Goal: Transaction & Acquisition: Purchase product/service

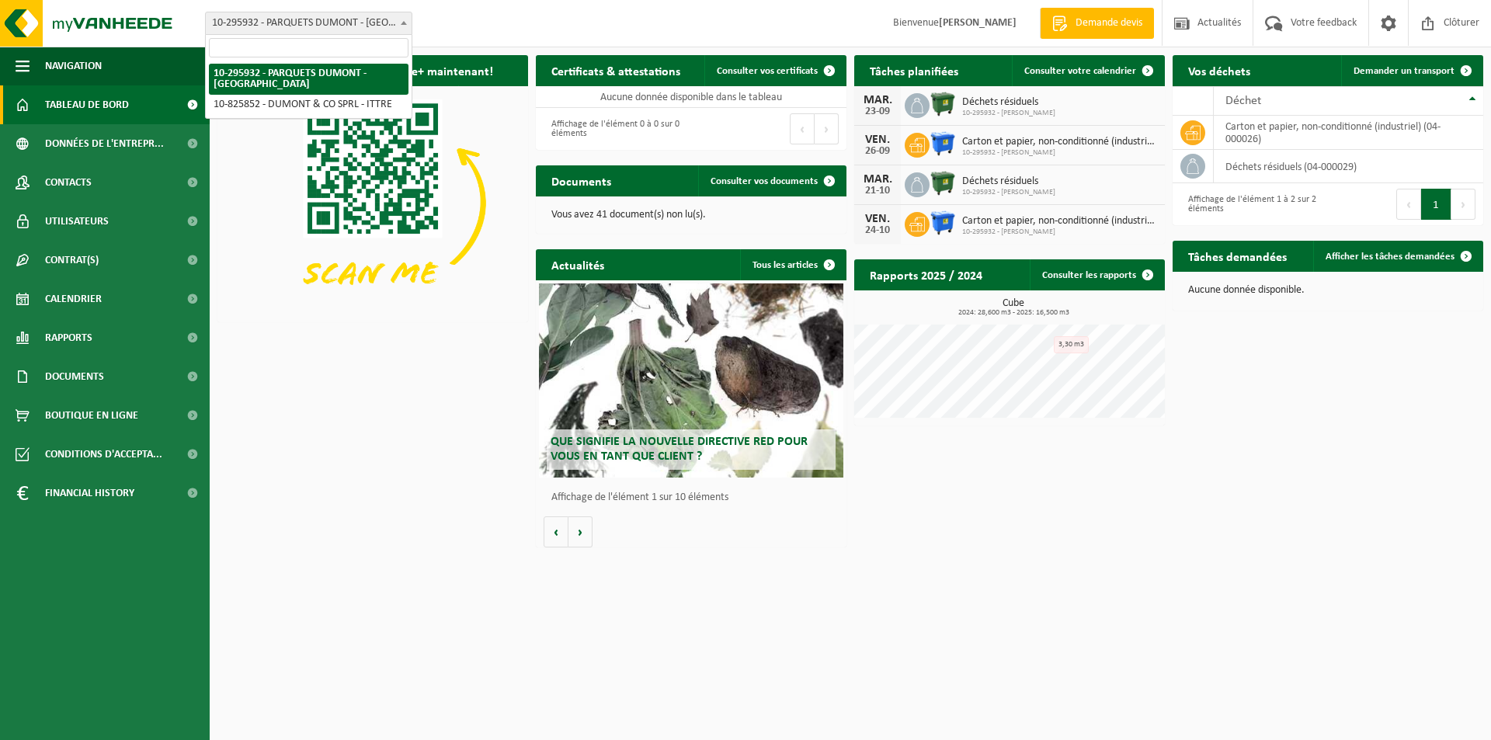
click at [401, 26] on span at bounding box center [404, 22] width 16 height 20
select select "85480"
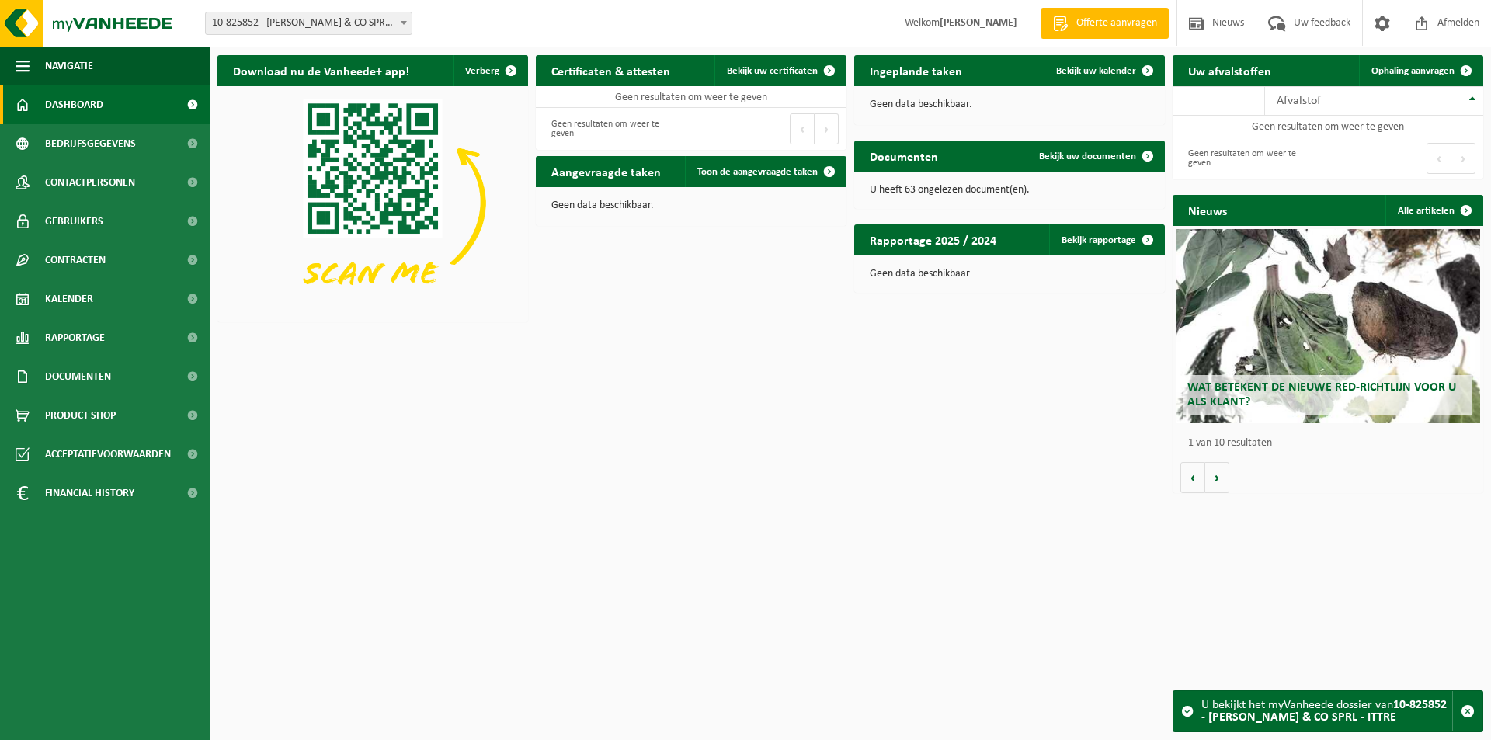
click at [400, 19] on span at bounding box center [404, 22] width 16 height 20
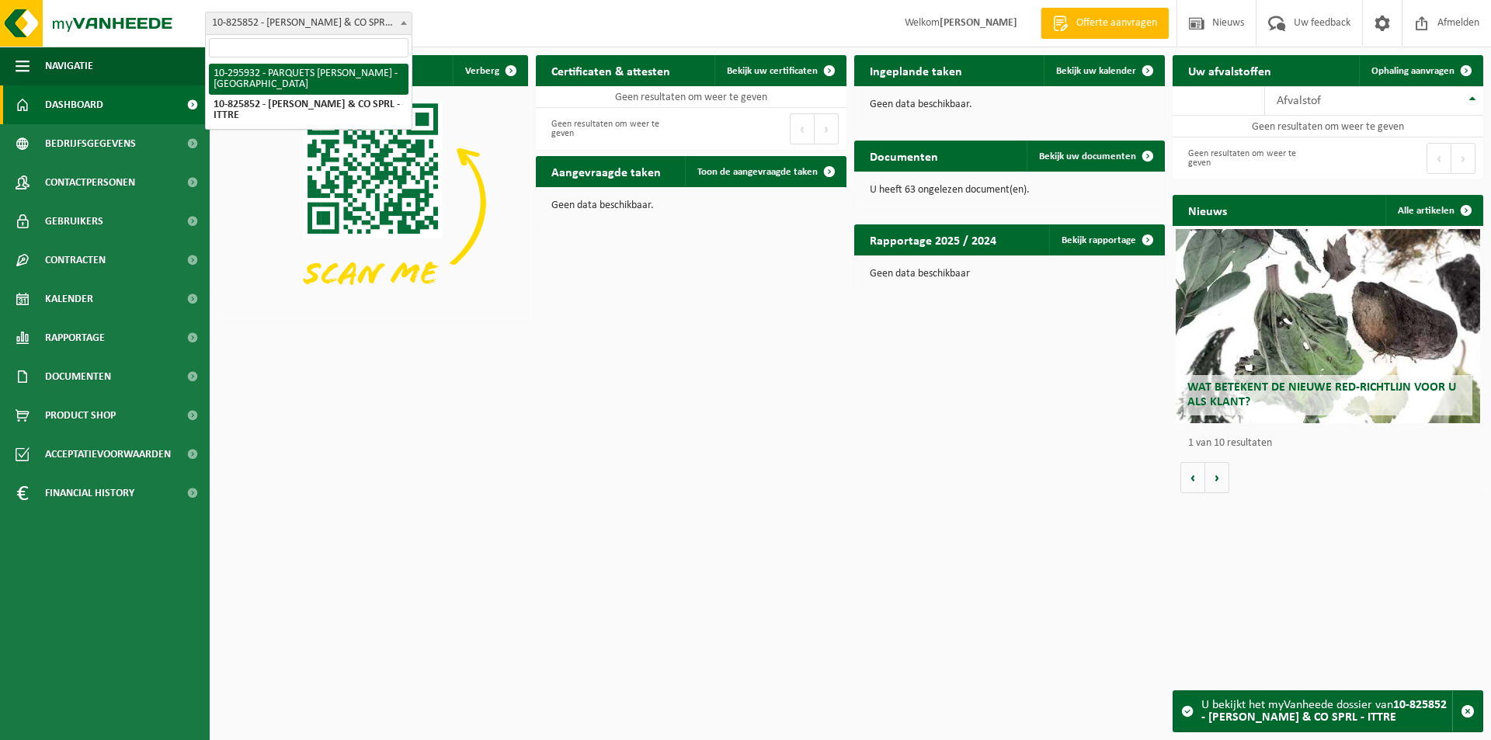
select select "24094"
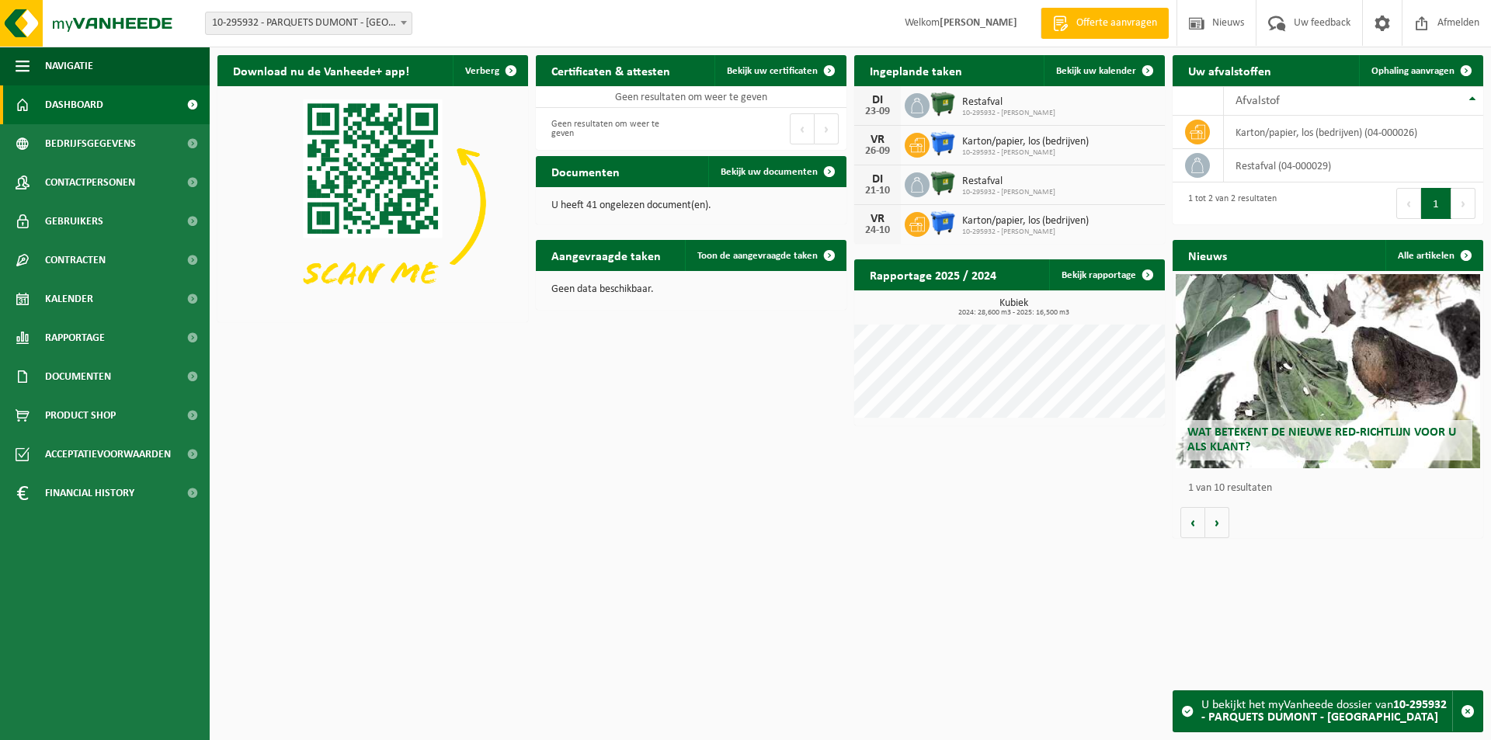
click at [165, 105] on link "Dashboard" at bounding box center [105, 104] width 210 height 39
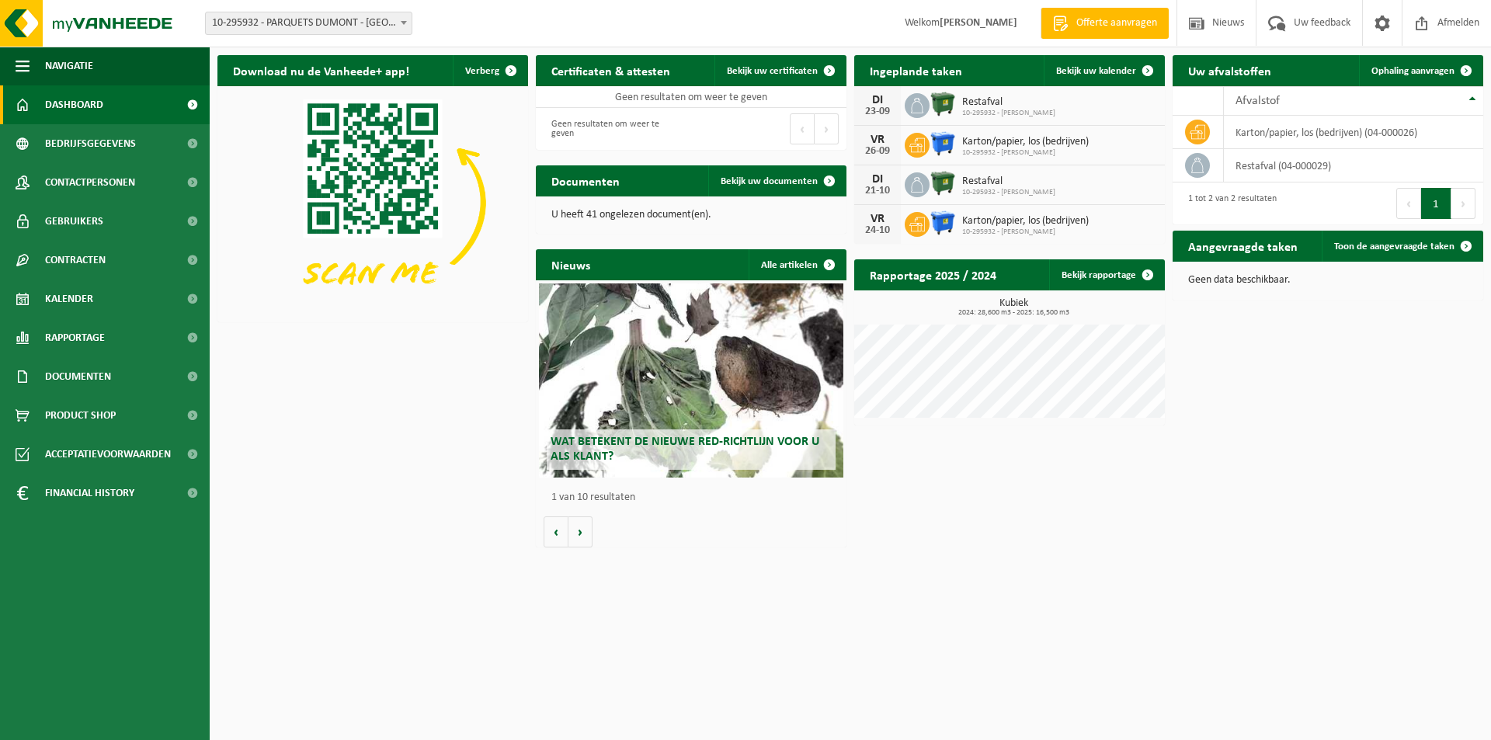
click at [174, 103] on link "Dashboard" at bounding box center [105, 104] width 210 height 39
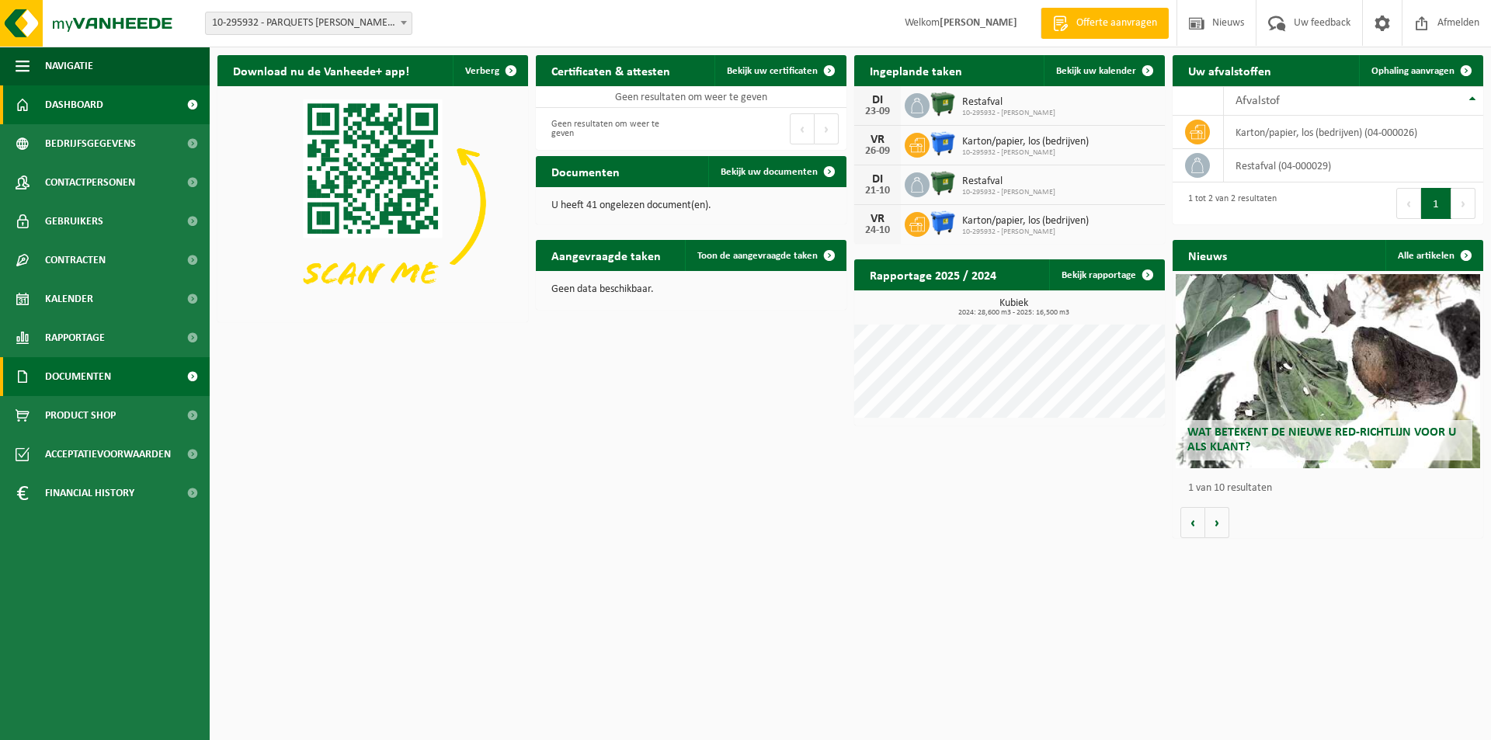
click at [133, 372] on link "Documenten" at bounding box center [105, 376] width 210 height 39
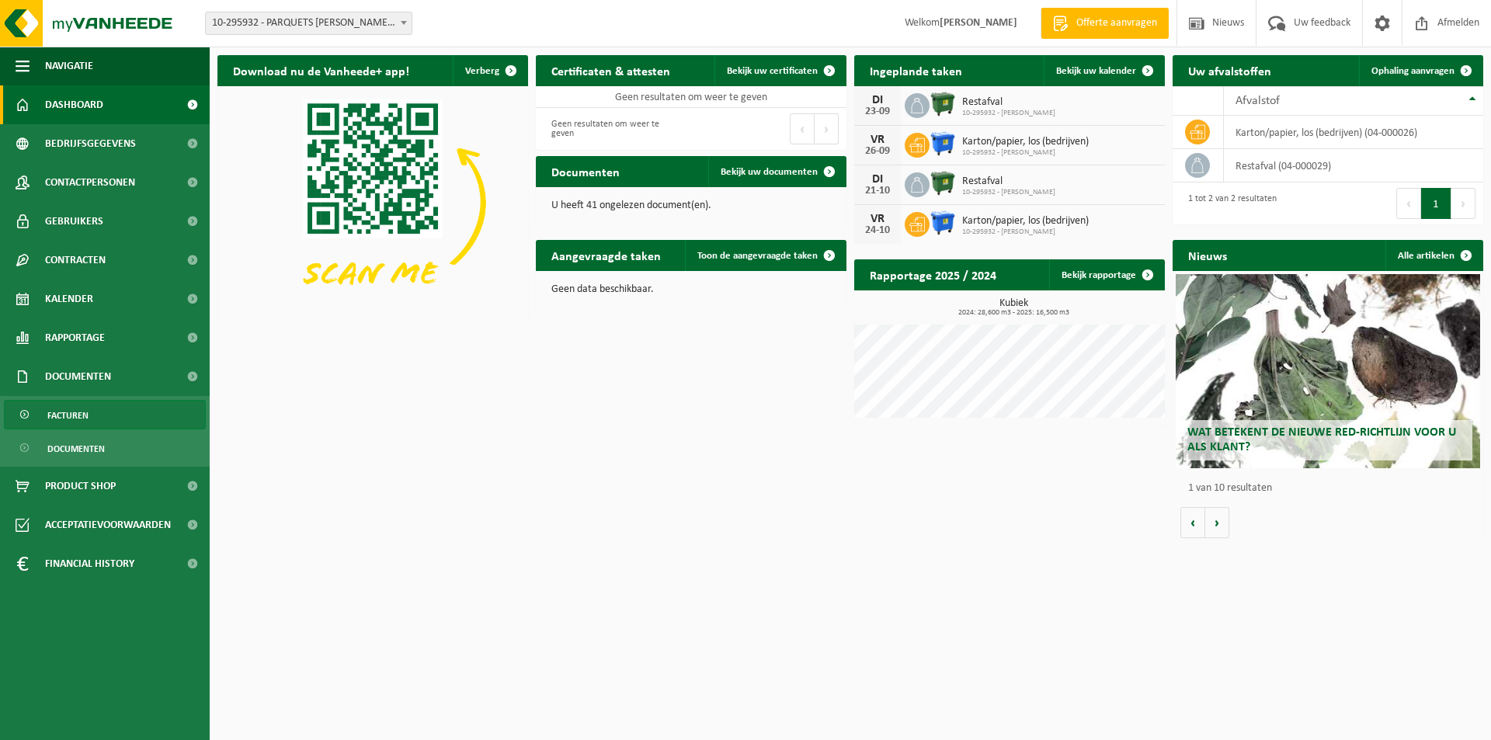
click at [91, 412] on link "Facturen" at bounding box center [105, 415] width 202 height 30
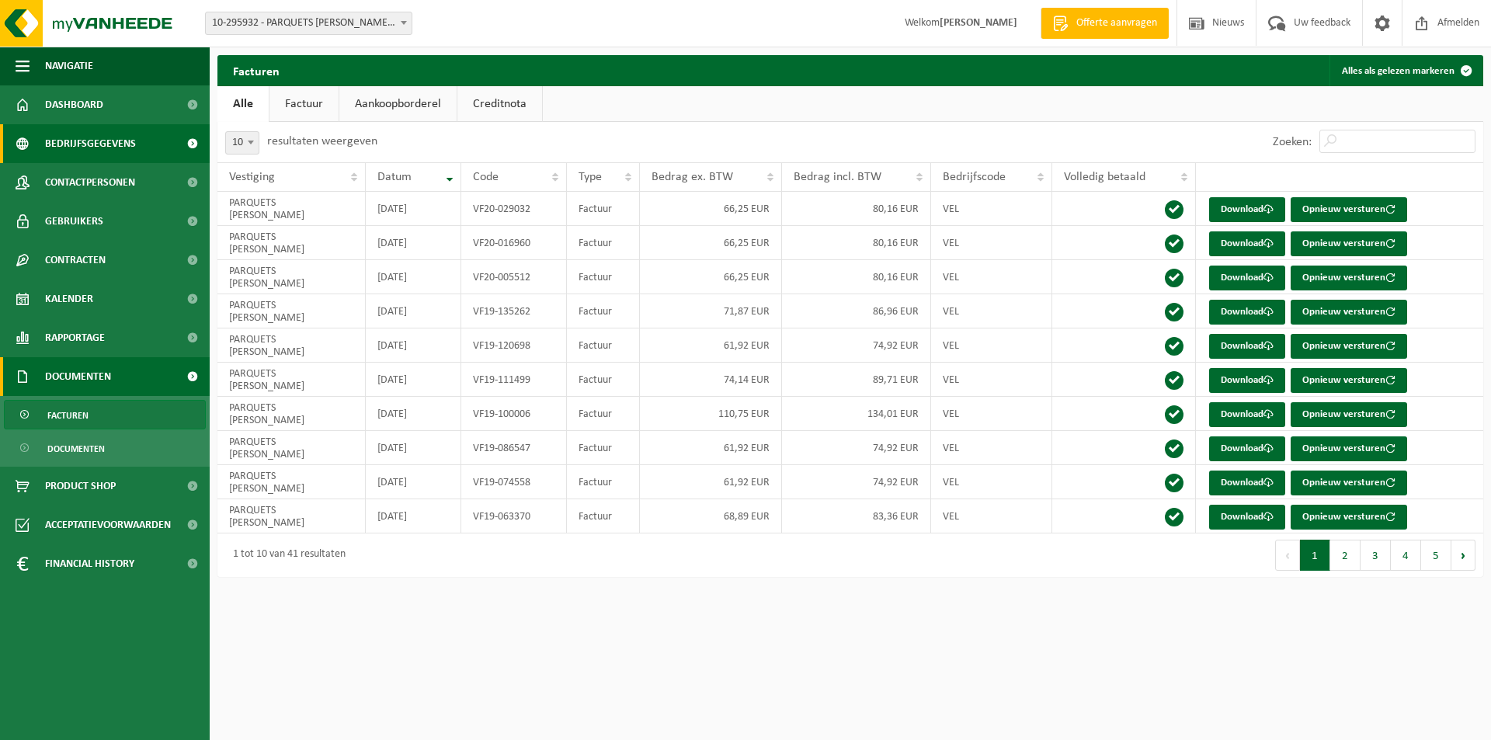
click at [137, 140] on link "Bedrijfsgegevens" at bounding box center [105, 143] width 210 height 39
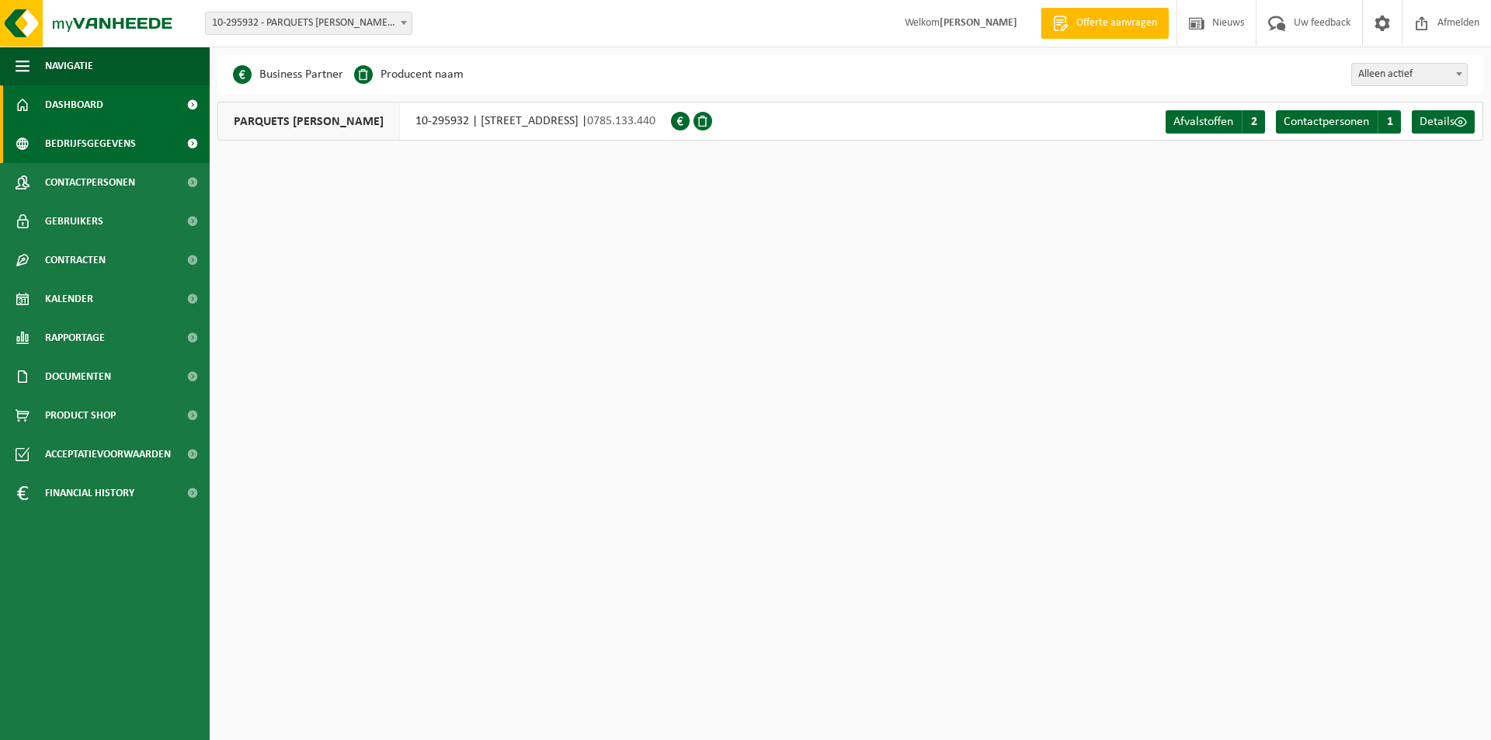
click at [178, 106] on span at bounding box center [192, 104] width 35 height 39
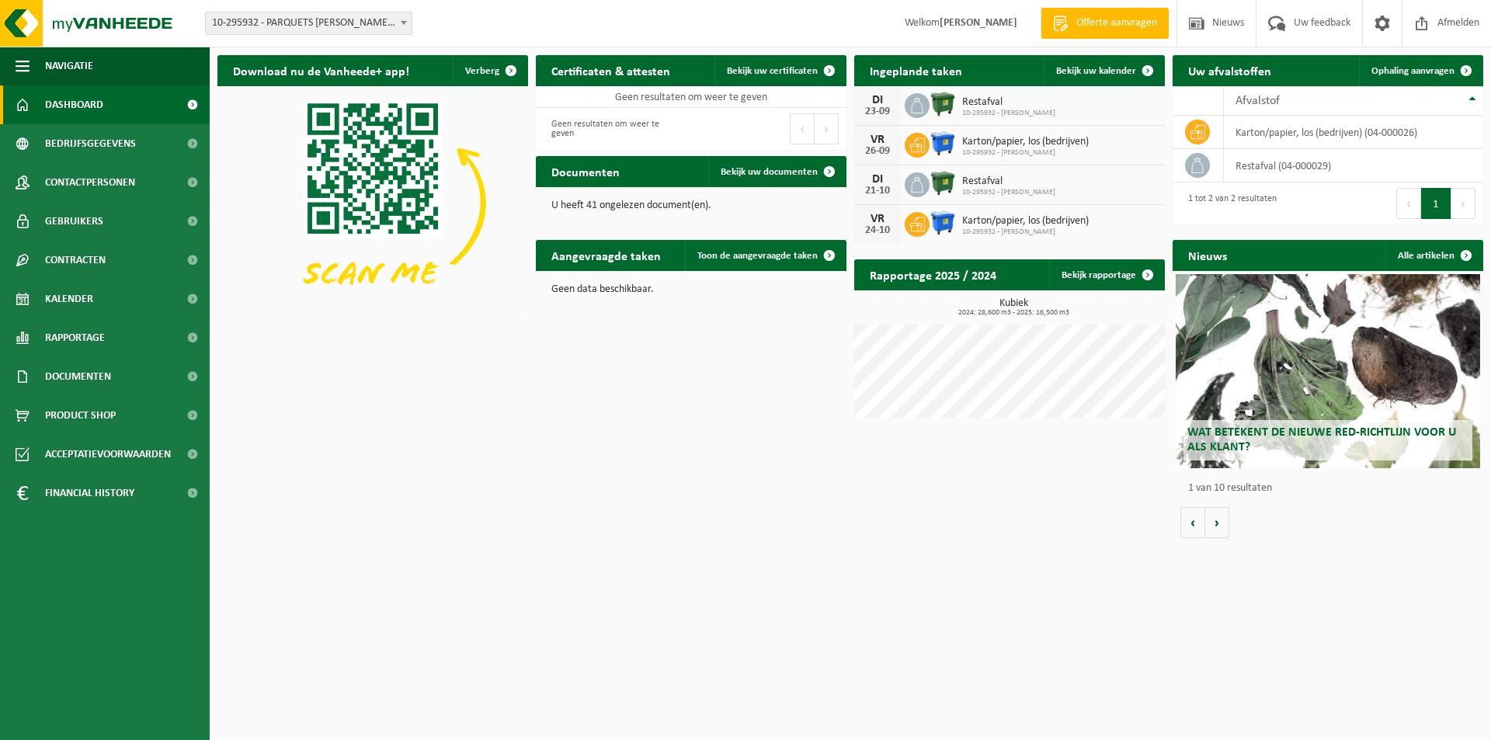
click at [398, 26] on span at bounding box center [404, 22] width 16 height 20
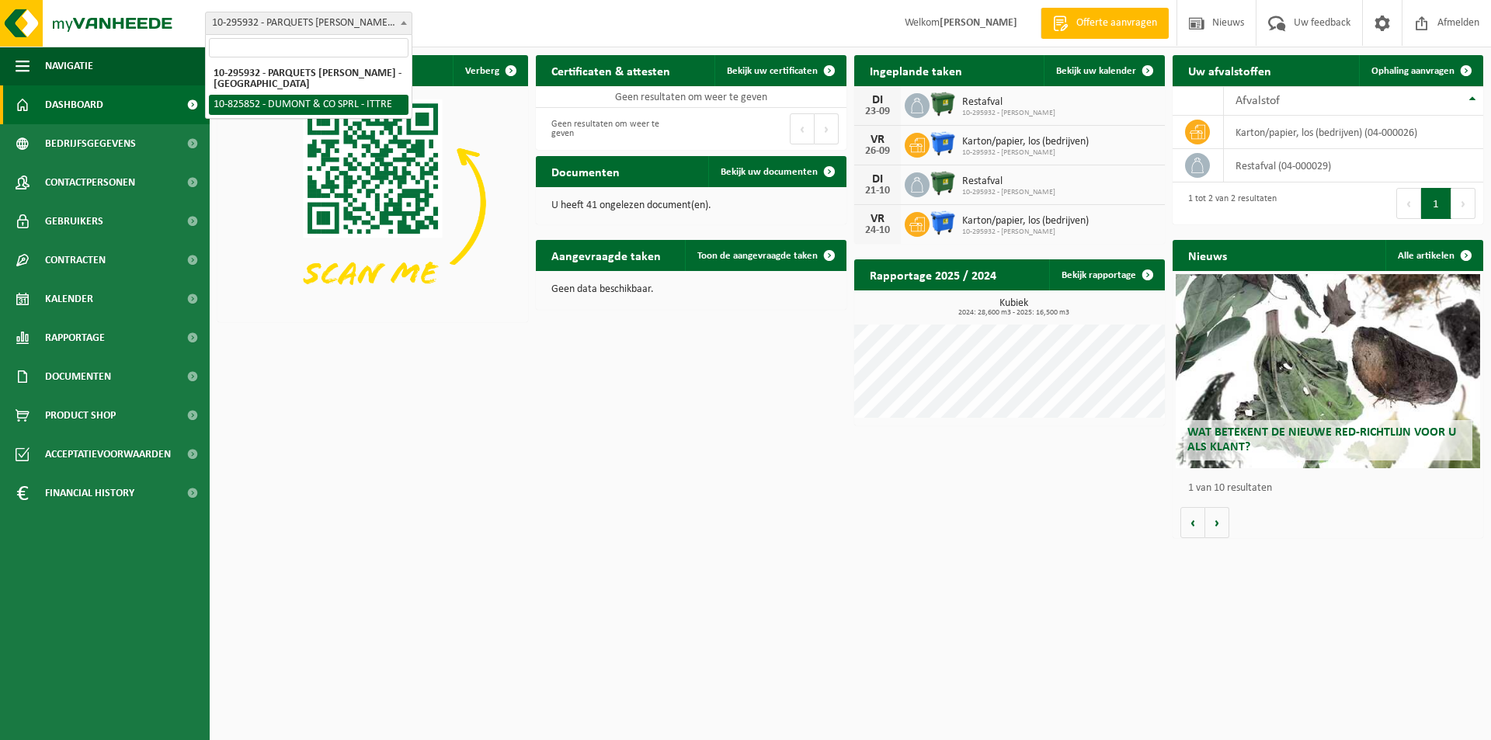
select select "85480"
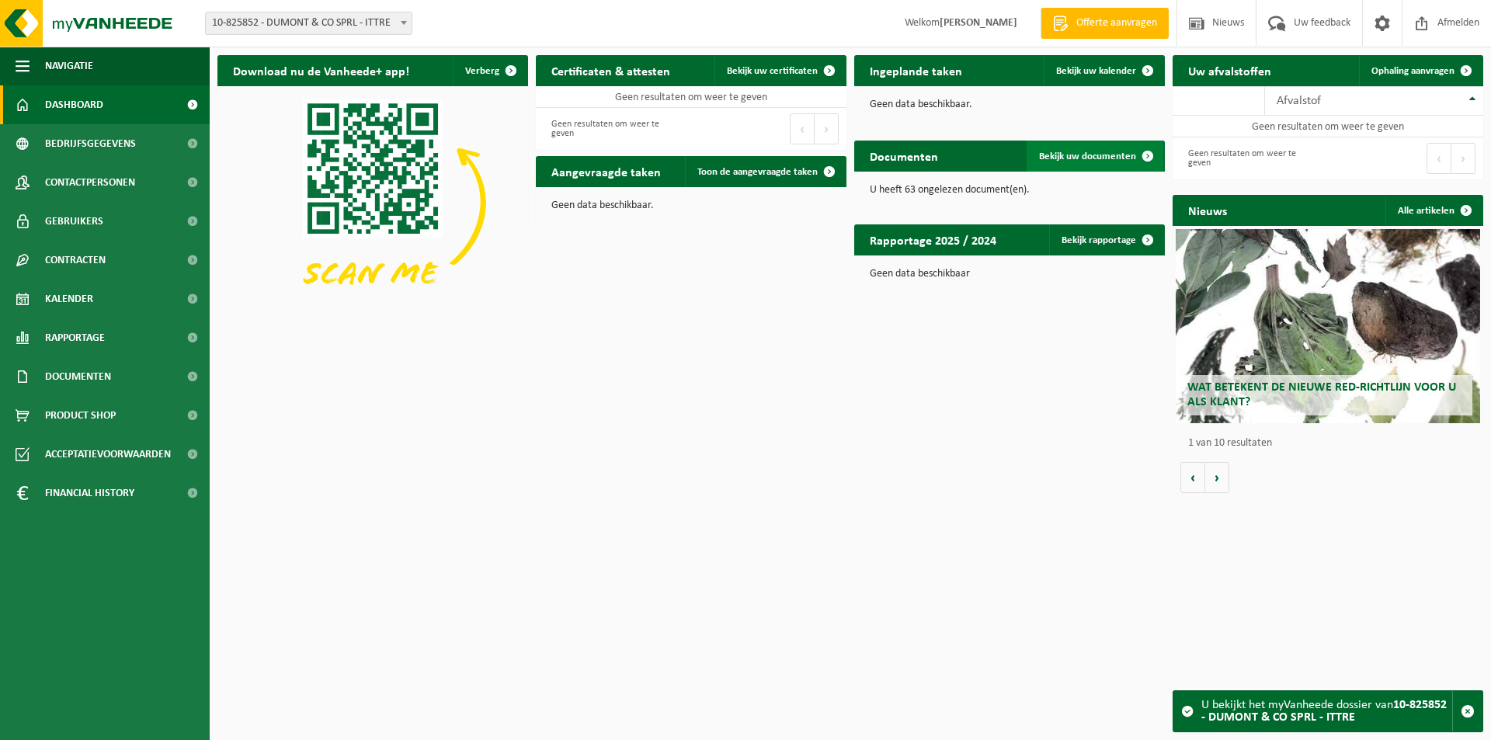
click at [1083, 158] on span "Bekijk uw documenten" at bounding box center [1087, 156] width 97 height 10
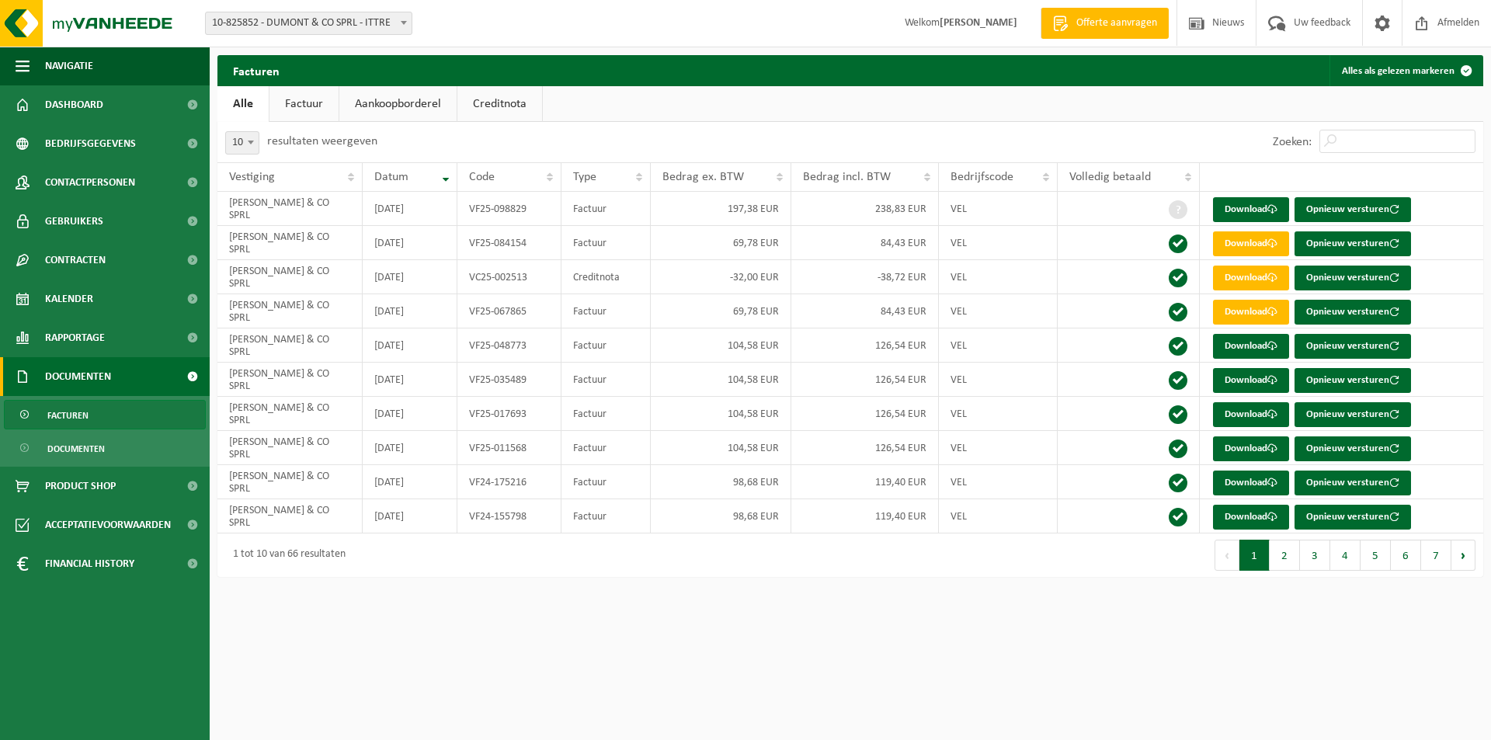
click at [488, 102] on link "Creditnota" at bounding box center [499, 104] width 85 height 36
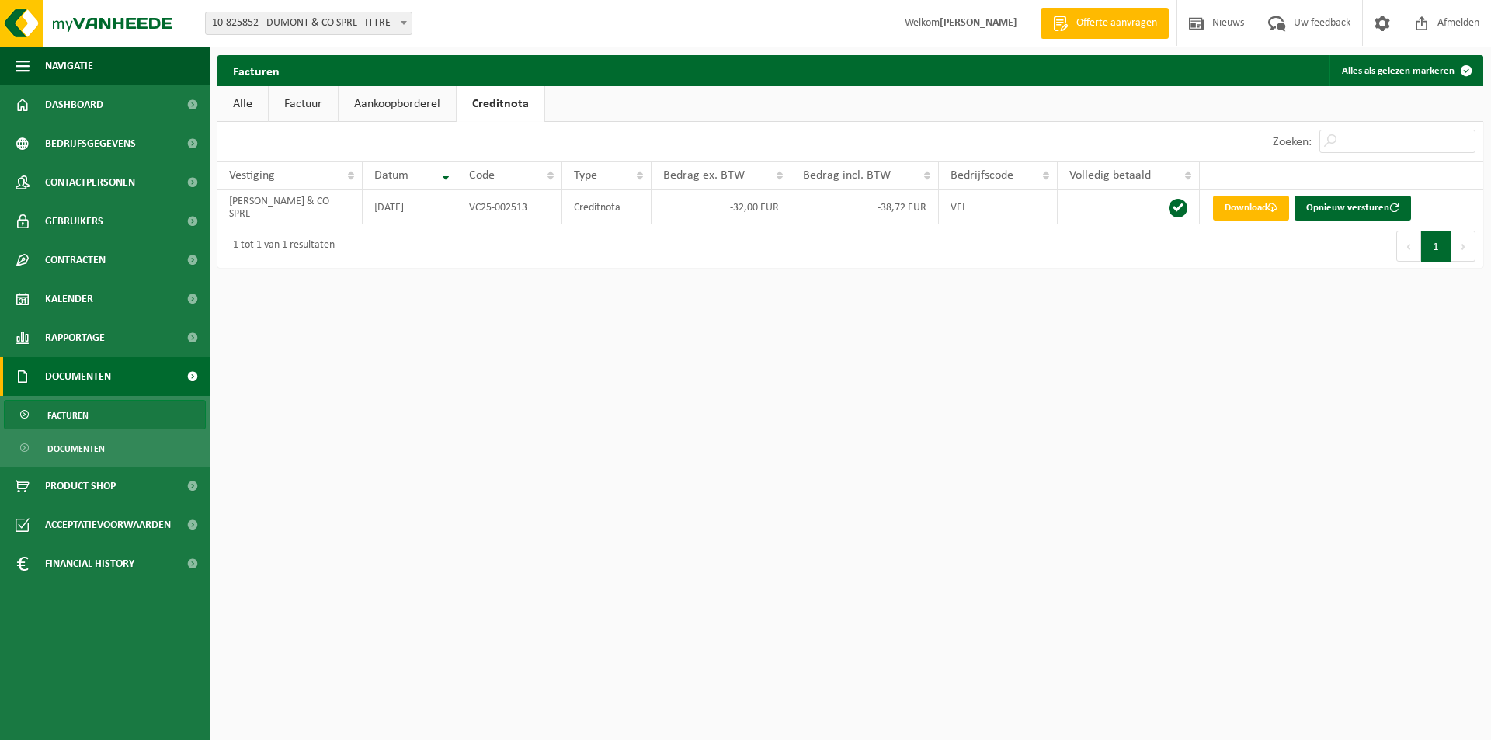
click at [403, 102] on link "Aankoopborderel" at bounding box center [397, 104] width 117 height 36
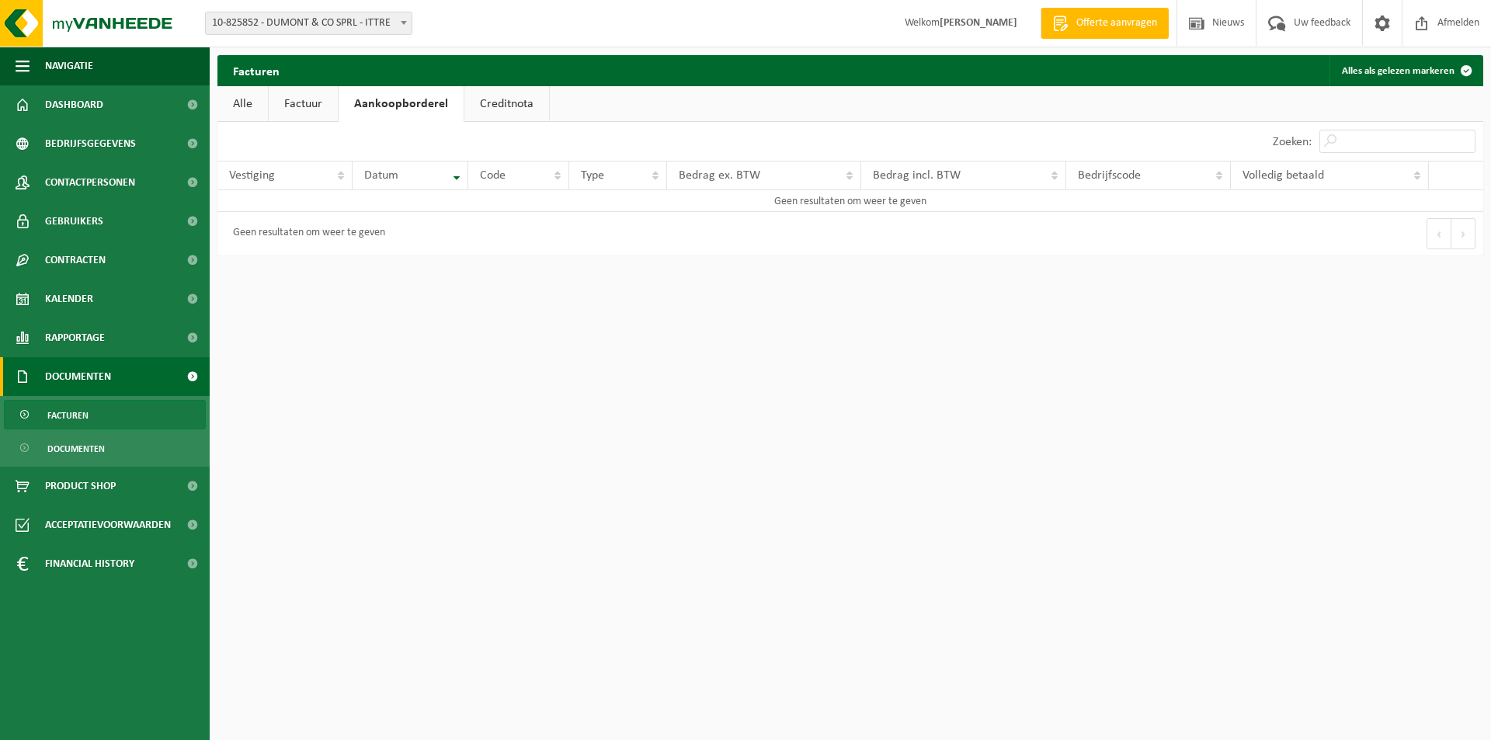
click at [309, 100] on link "Factuur" at bounding box center [303, 104] width 69 height 36
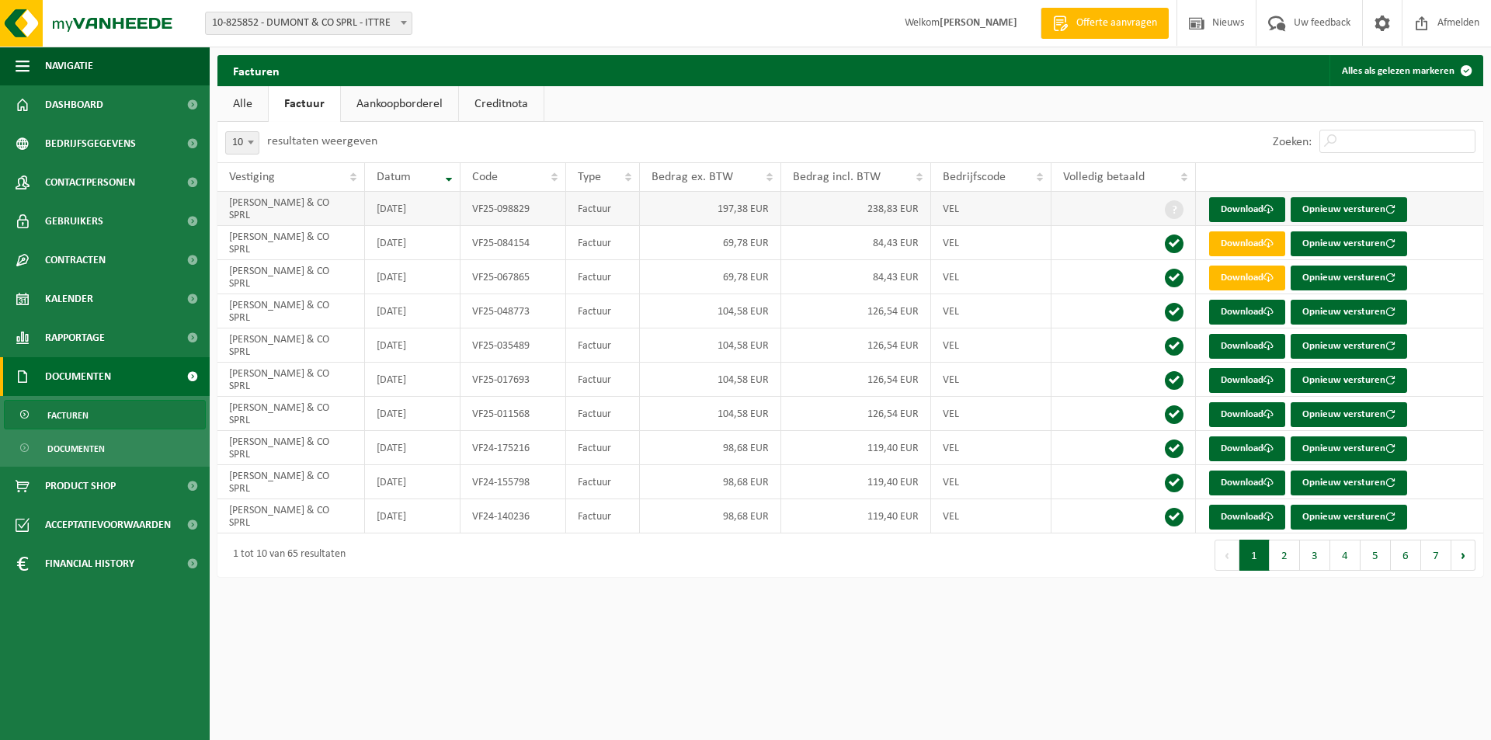
click at [305, 214] on td "DUMONT & CO SPRL" at bounding box center [291, 209] width 148 height 34
click at [387, 100] on link "Aankoopborderel" at bounding box center [399, 104] width 117 height 36
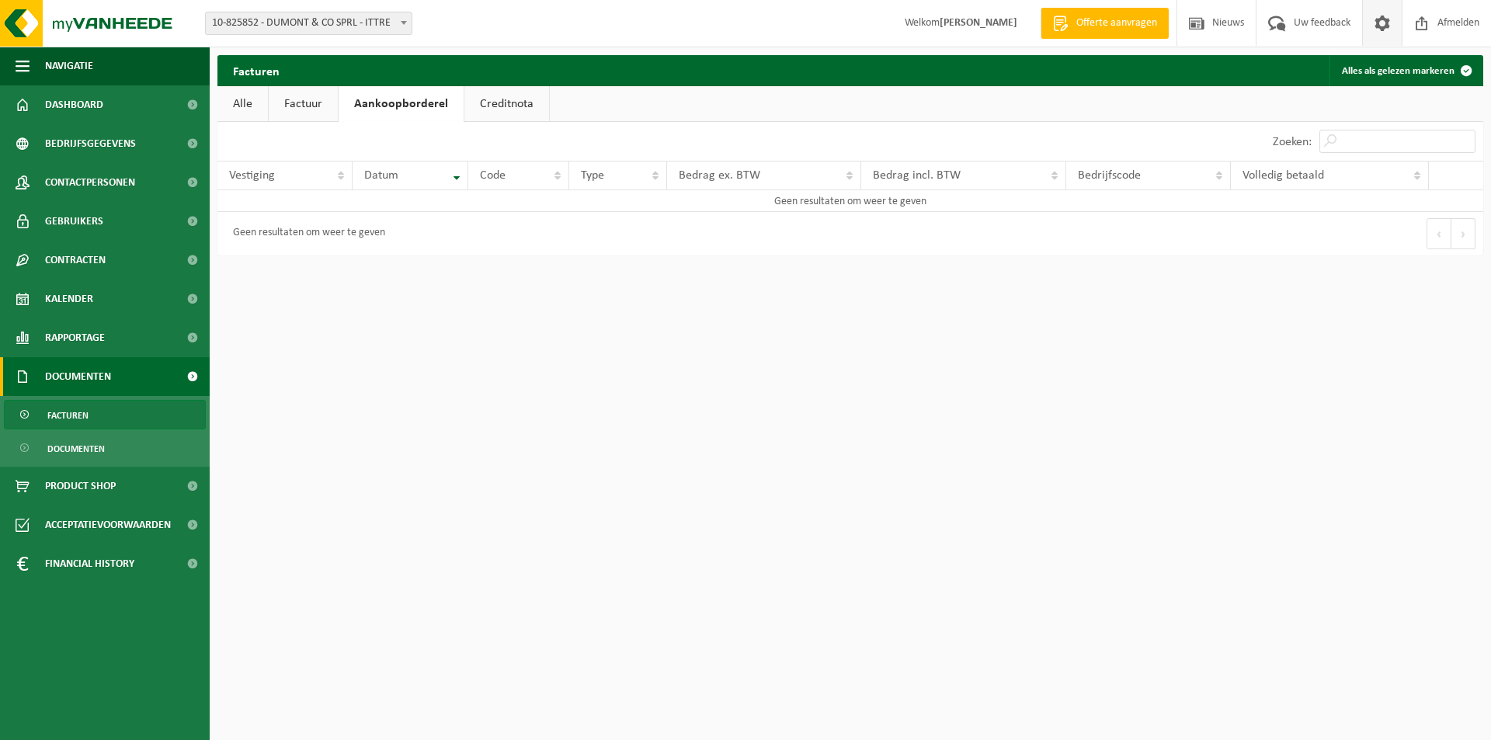
click at [1378, 23] on span at bounding box center [1382, 23] width 23 height 46
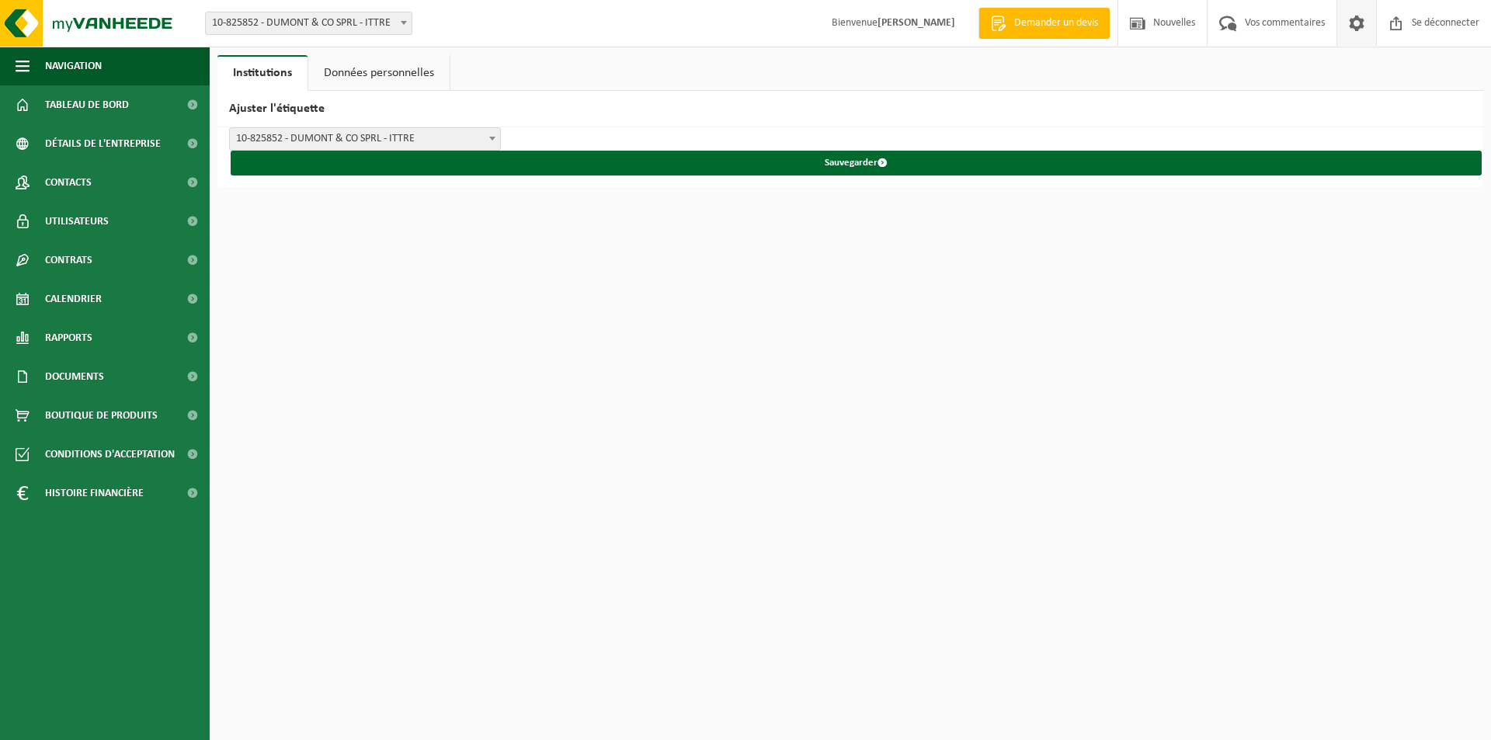
click at [1042, 247] on html "Bifurquer: 10-295932 - PARQUETS DUMONT - ITTRE 10-825852 - DUMONT & CO SPRL - I…" at bounding box center [745, 370] width 1491 height 740
click at [88, 414] on font "Boutique de produits" at bounding box center [101, 416] width 113 height 12
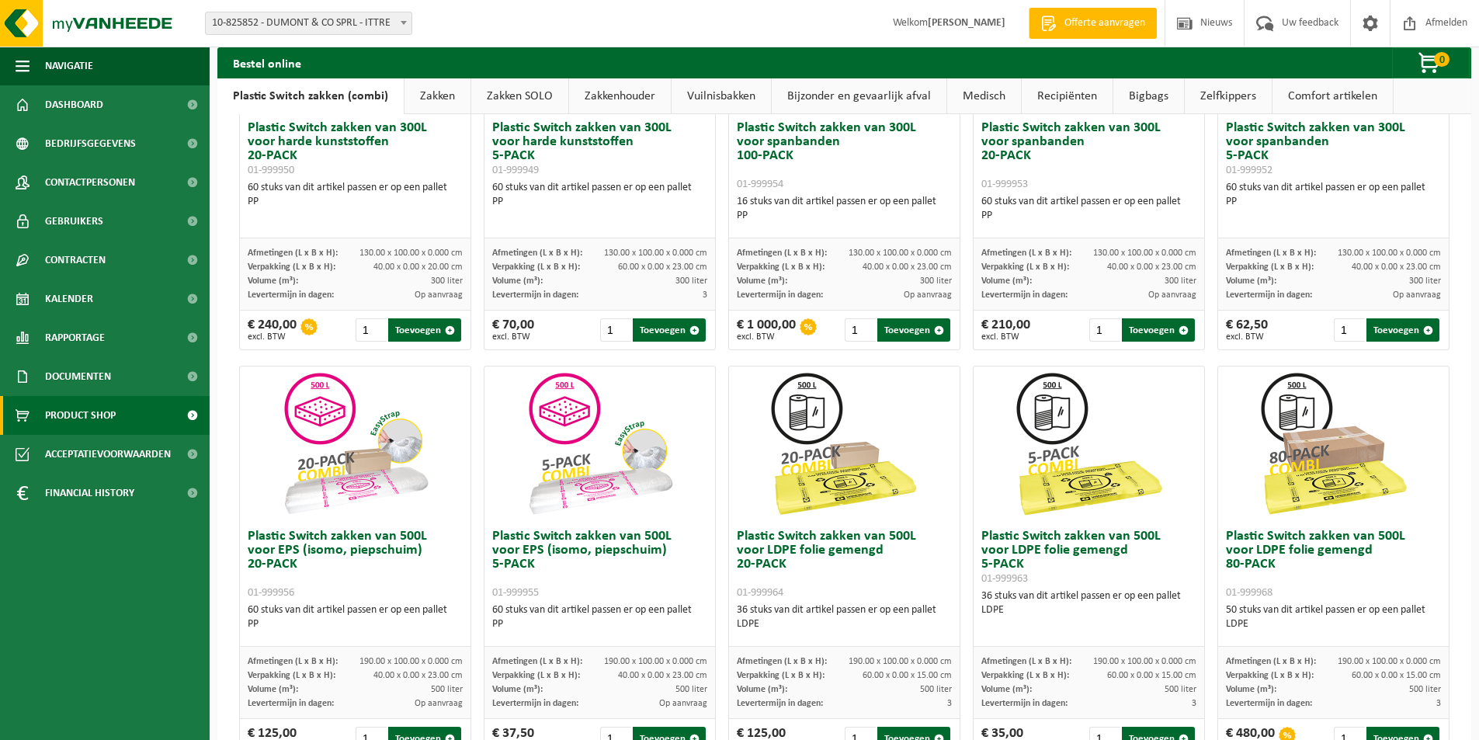
scroll to position [96, 0]
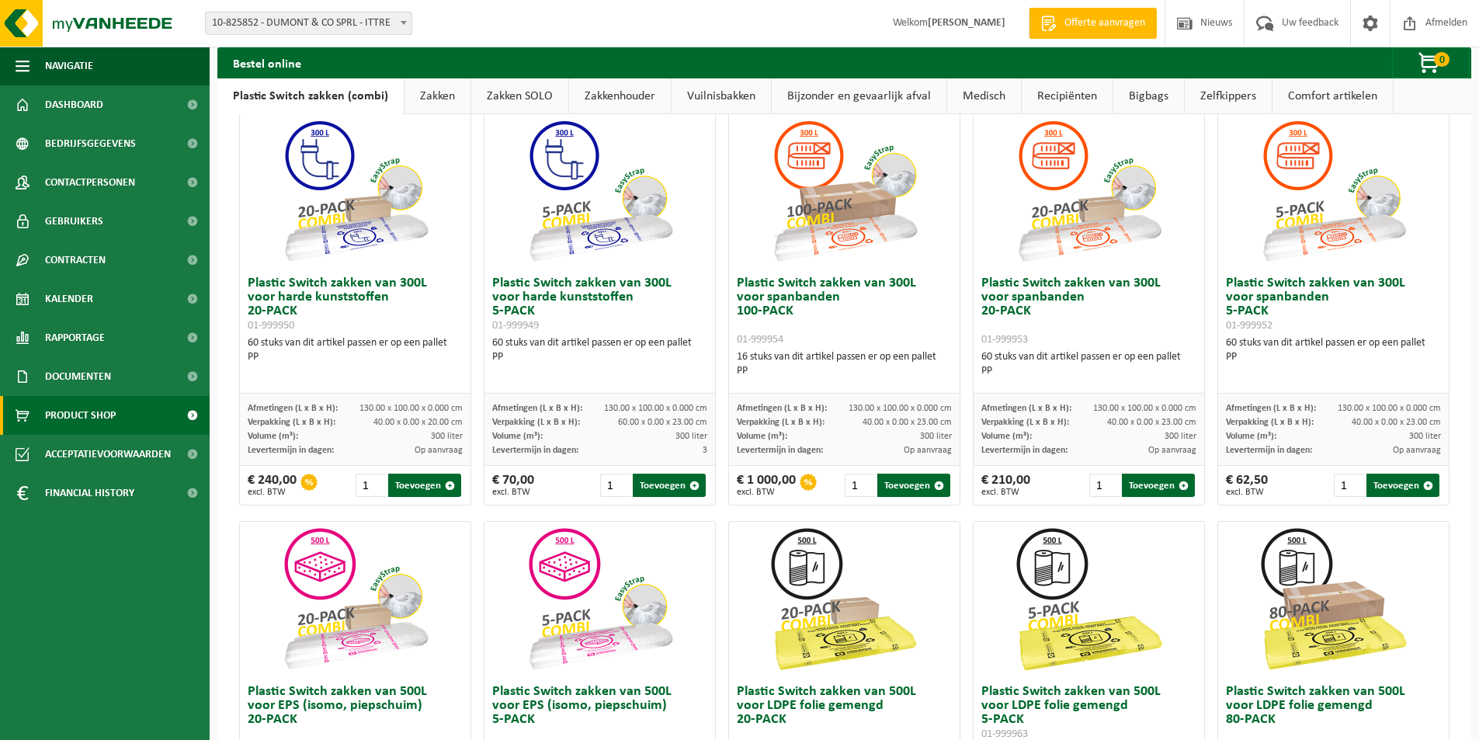
click at [522, 94] on link "Zakken SOLO" at bounding box center [519, 96] width 97 height 36
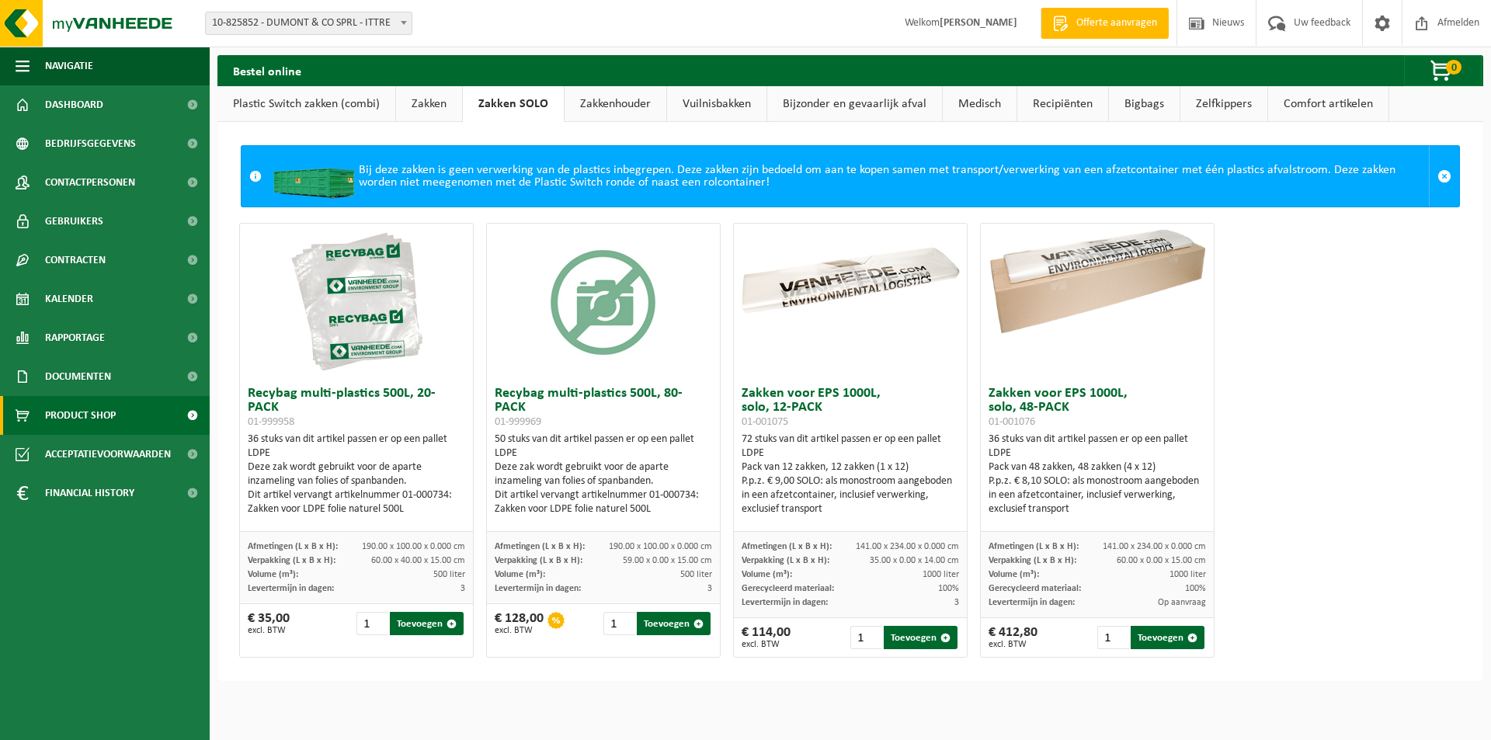
click at [590, 102] on link "Zakkenhouder" at bounding box center [616, 104] width 102 height 36
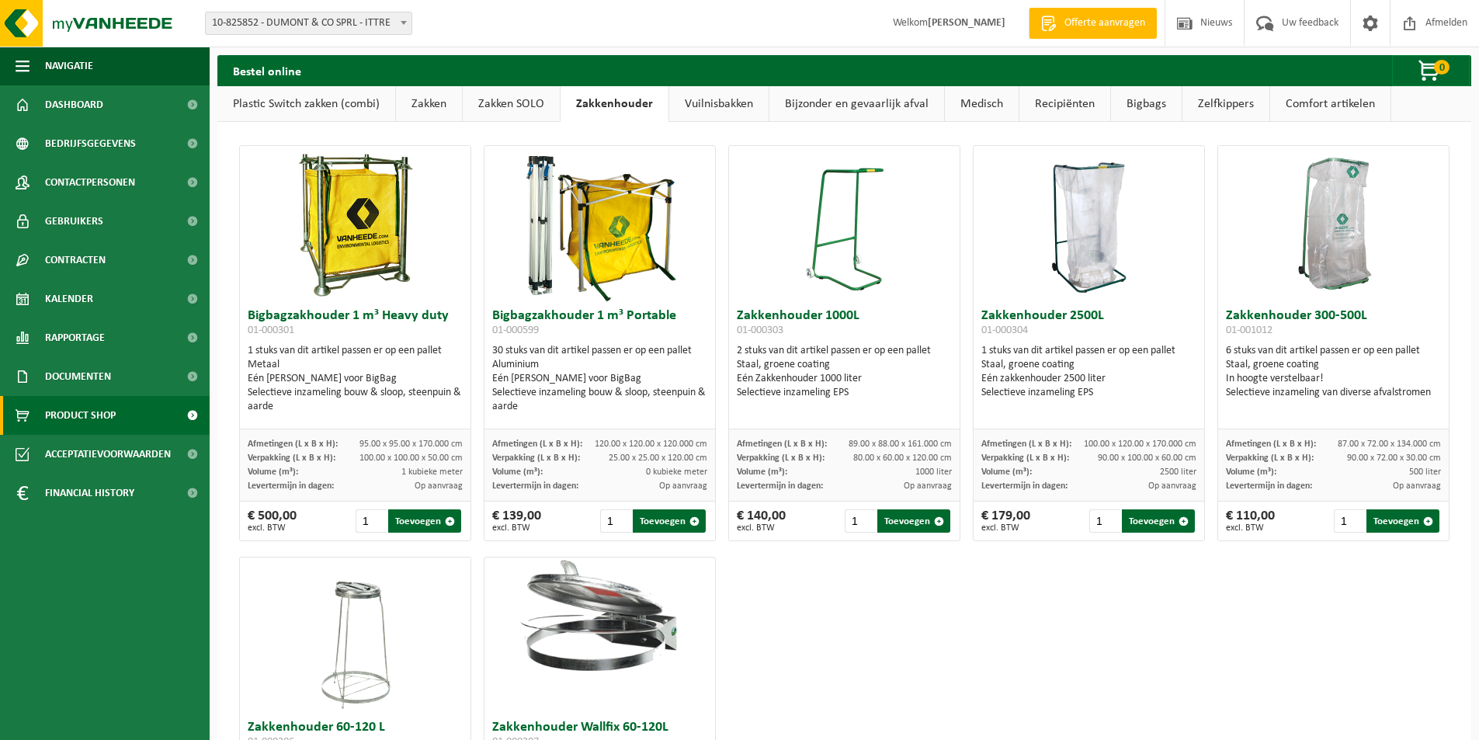
click at [721, 105] on link "Vuilnisbakken" at bounding box center [718, 104] width 99 height 36
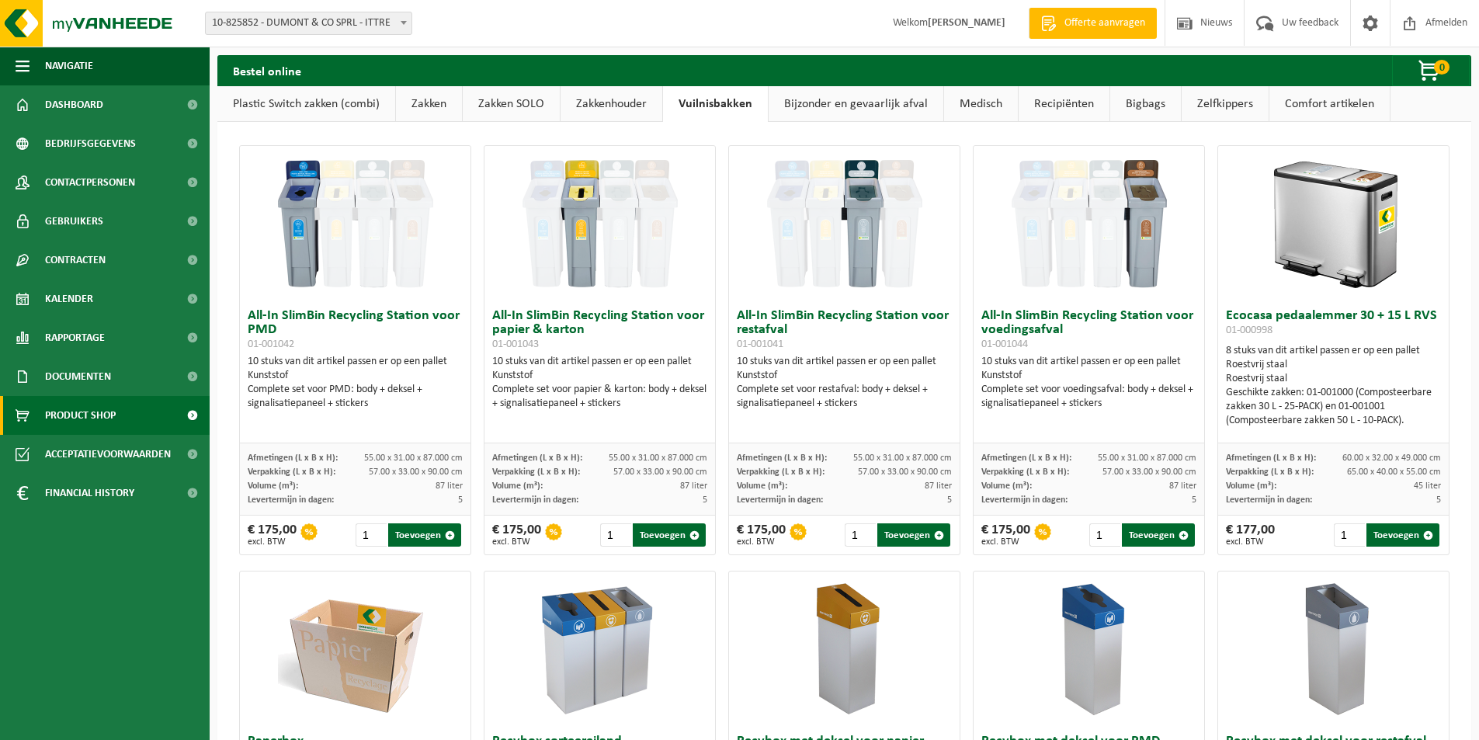
click at [814, 104] on link "Bijzonder en gevaarlijk afval" at bounding box center [856, 104] width 175 height 36
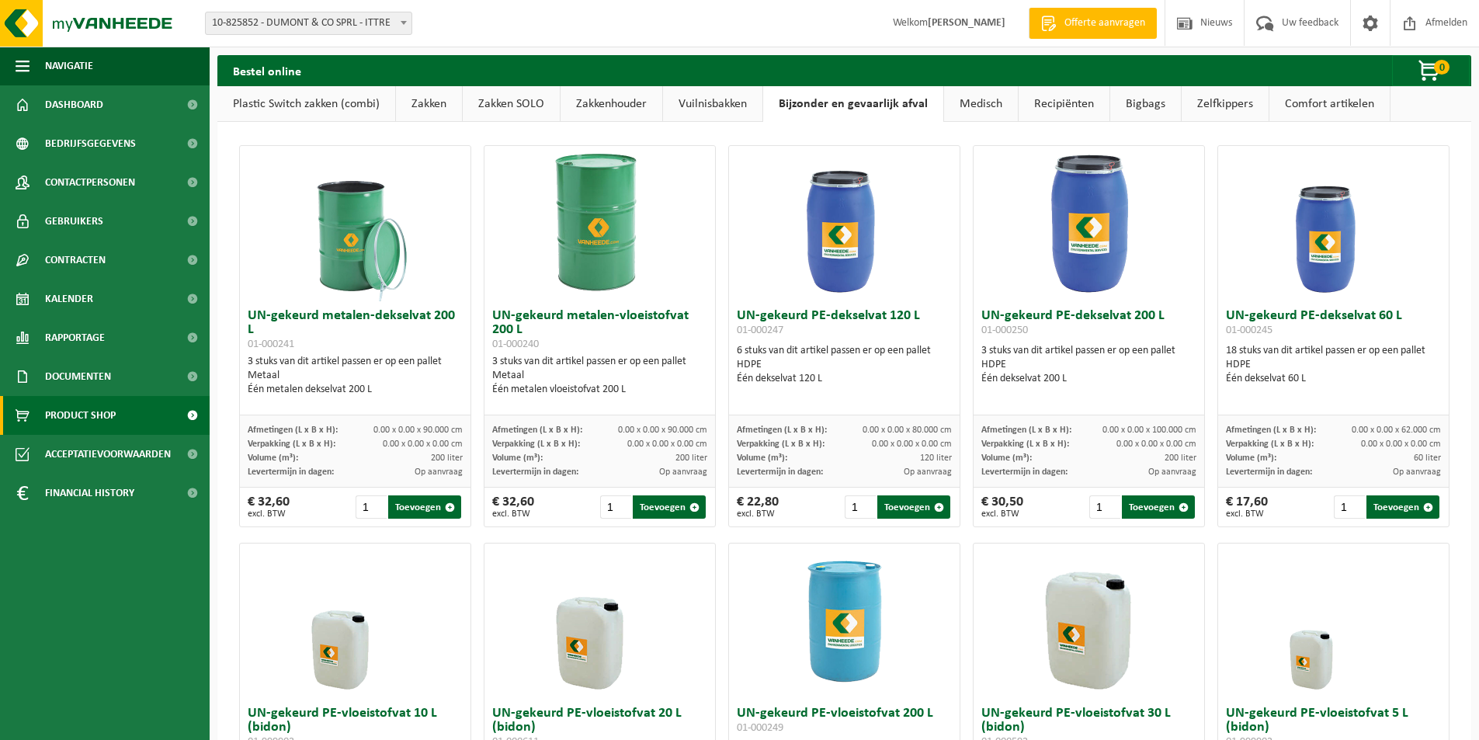
click at [979, 100] on link "Medisch" at bounding box center [981, 104] width 74 height 36
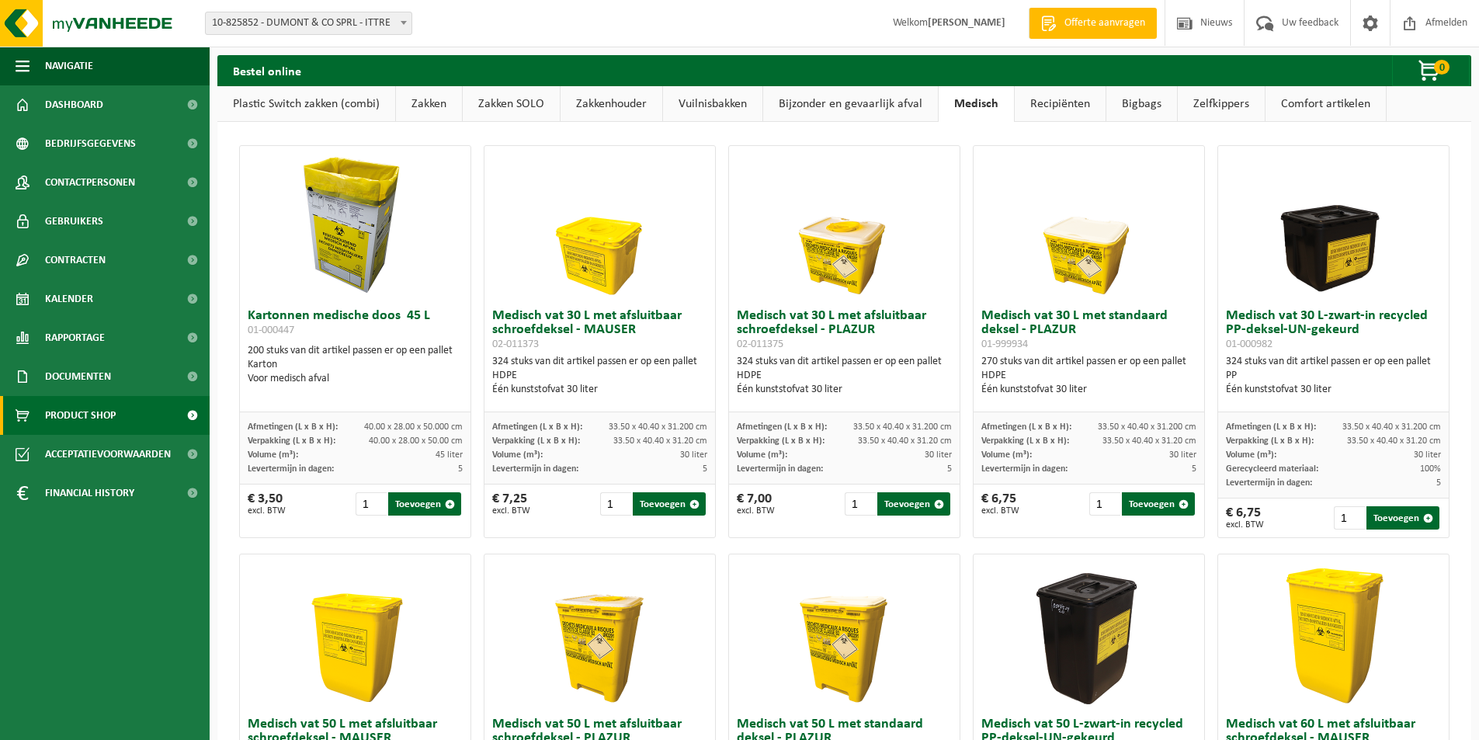
click at [1057, 101] on link "Recipiënten" at bounding box center [1060, 104] width 91 height 36
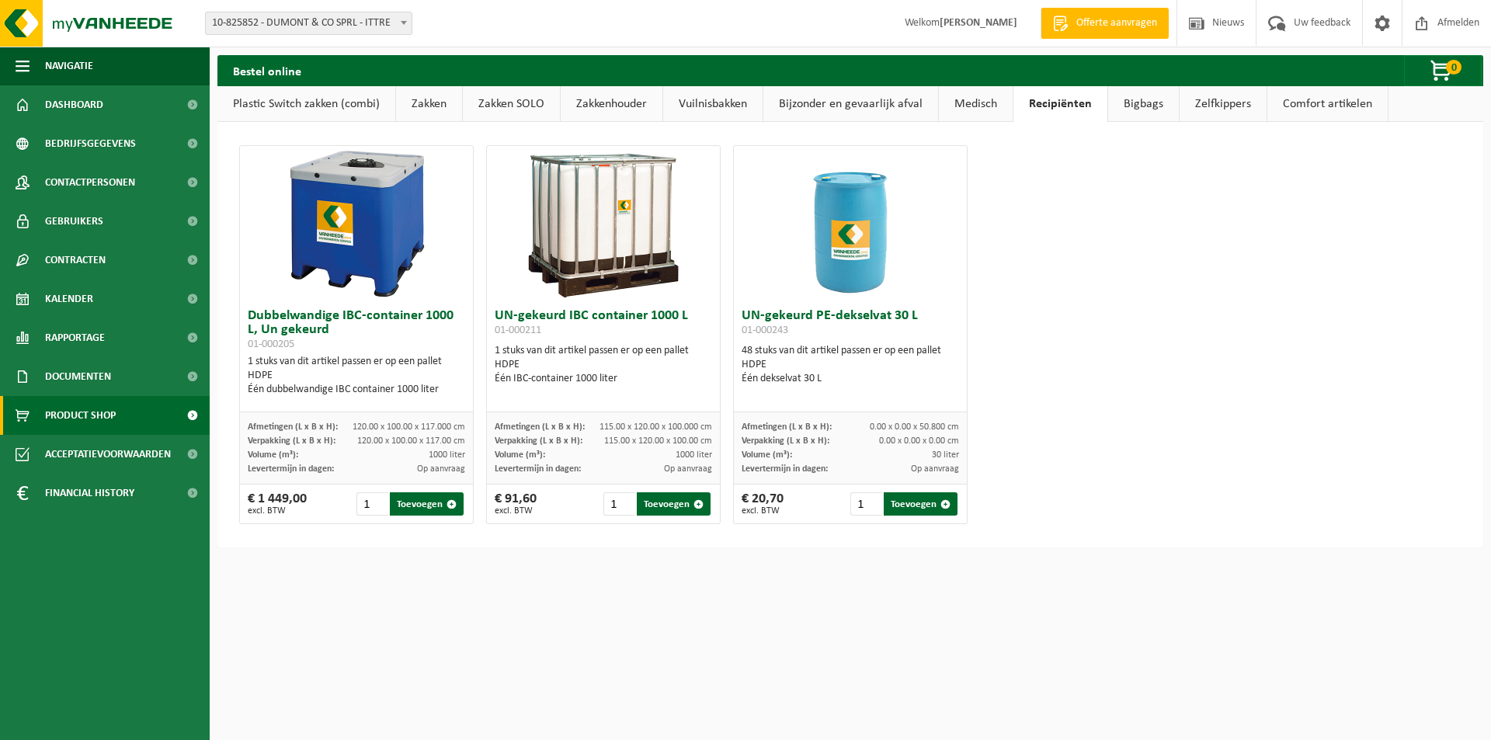
click at [1142, 102] on link "Bigbags" at bounding box center [1143, 104] width 71 height 36
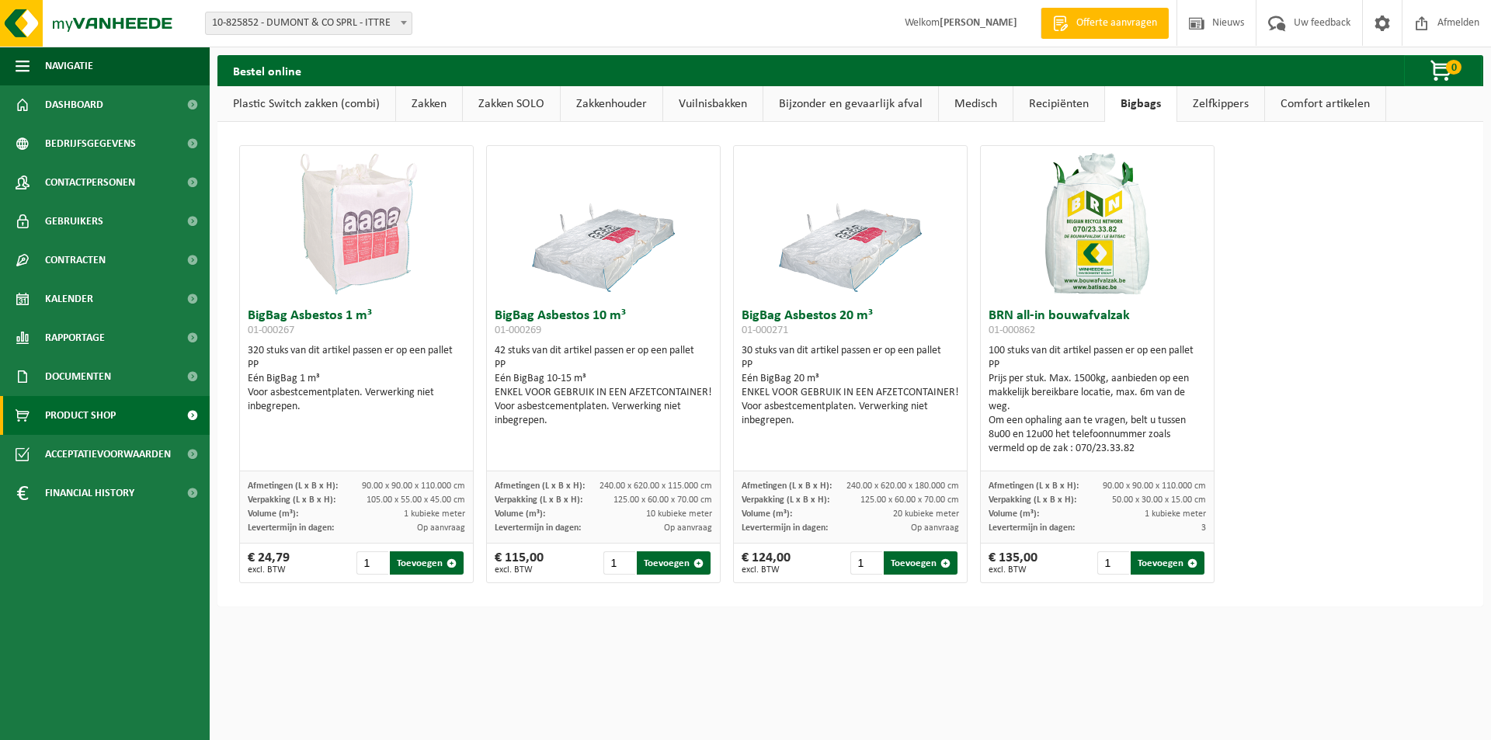
click at [1231, 103] on link "Zelfkippers" at bounding box center [1220, 104] width 87 height 36
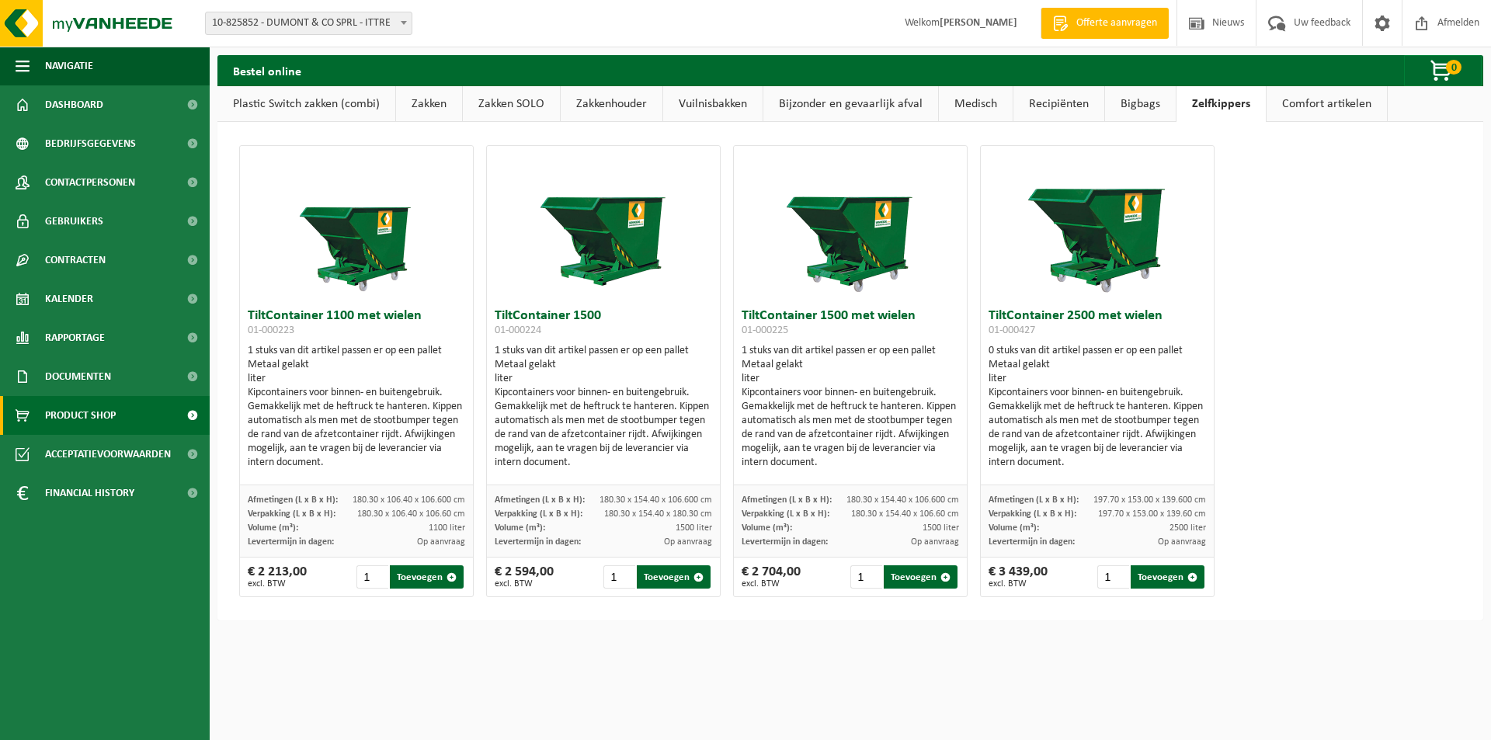
click at [1311, 97] on link "Comfort artikelen" at bounding box center [1327, 104] width 120 height 36
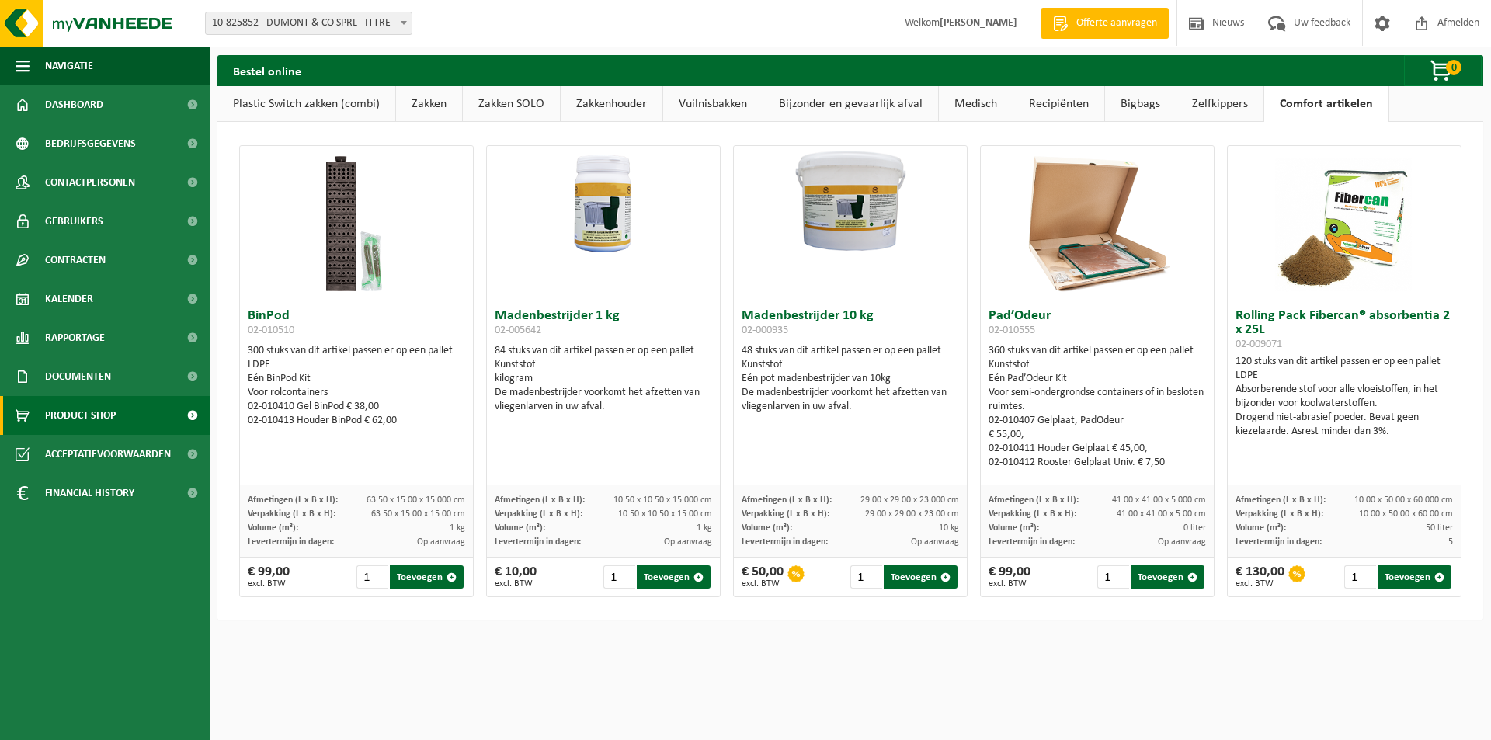
click at [1046, 105] on link "Recipiënten" at bounding box center [1058, 104] width 91 height 36
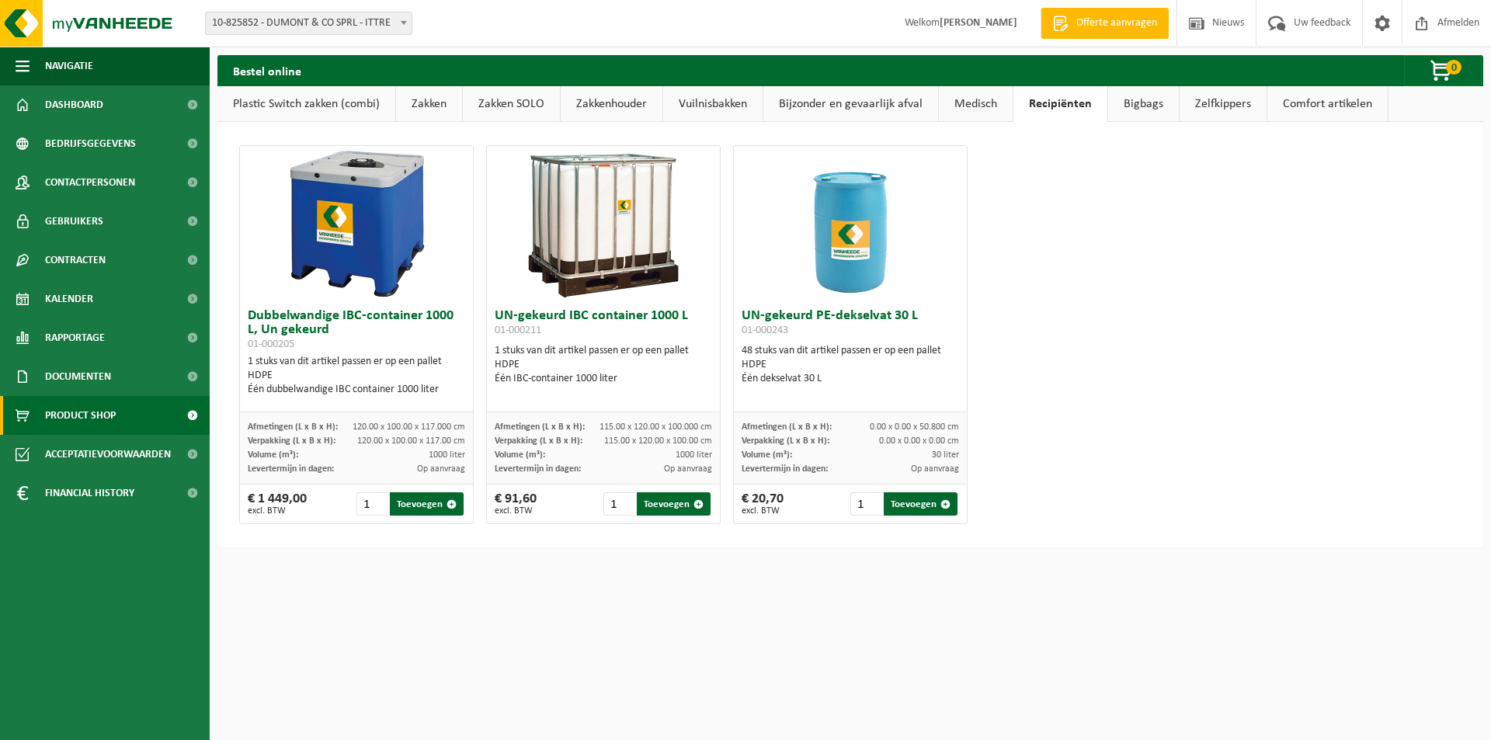
click at [983, 102] on link "Medisch" at bounding box center [976, 104] width 74 height 36
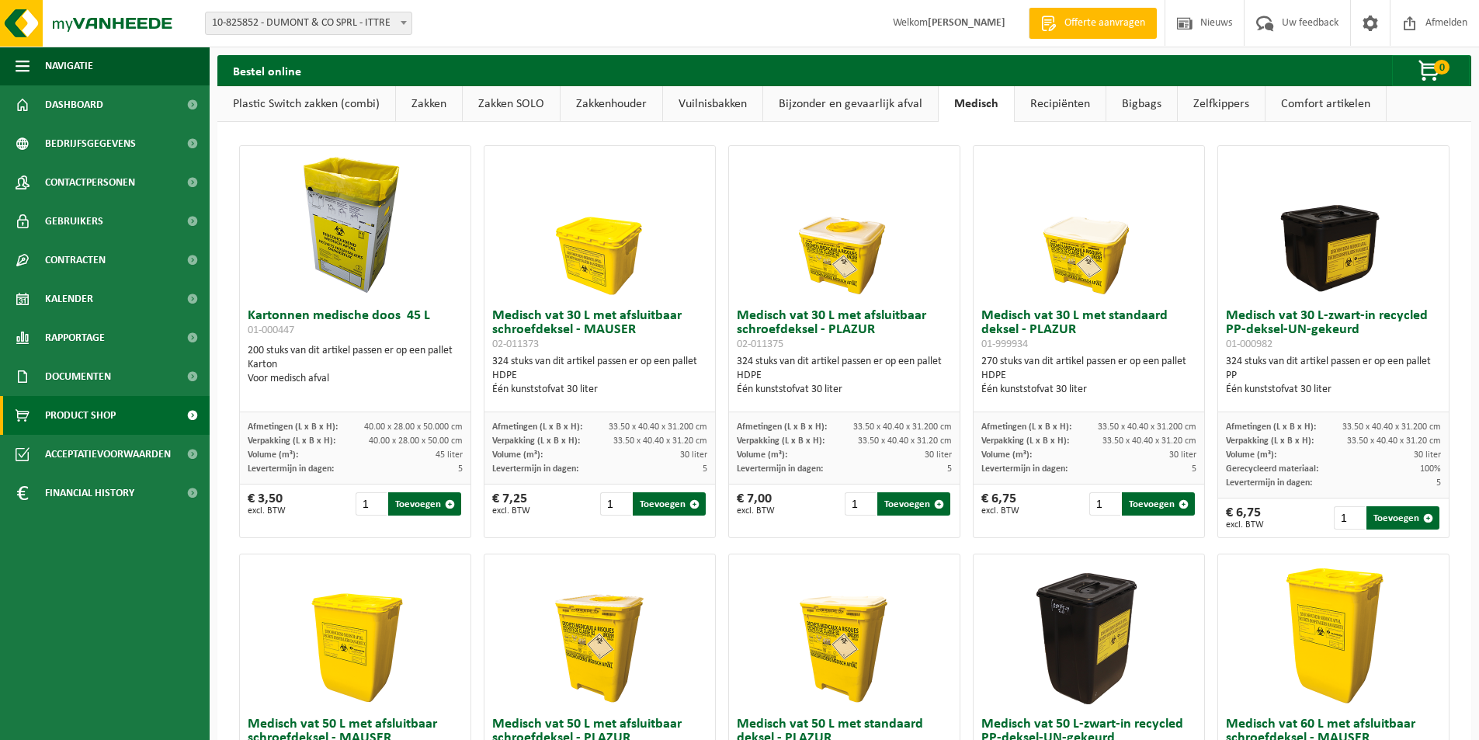
click at [893, 102] on link "Bijzonder en gevaarlijk afval" at bounding box center [850, 104] width 175 height 36
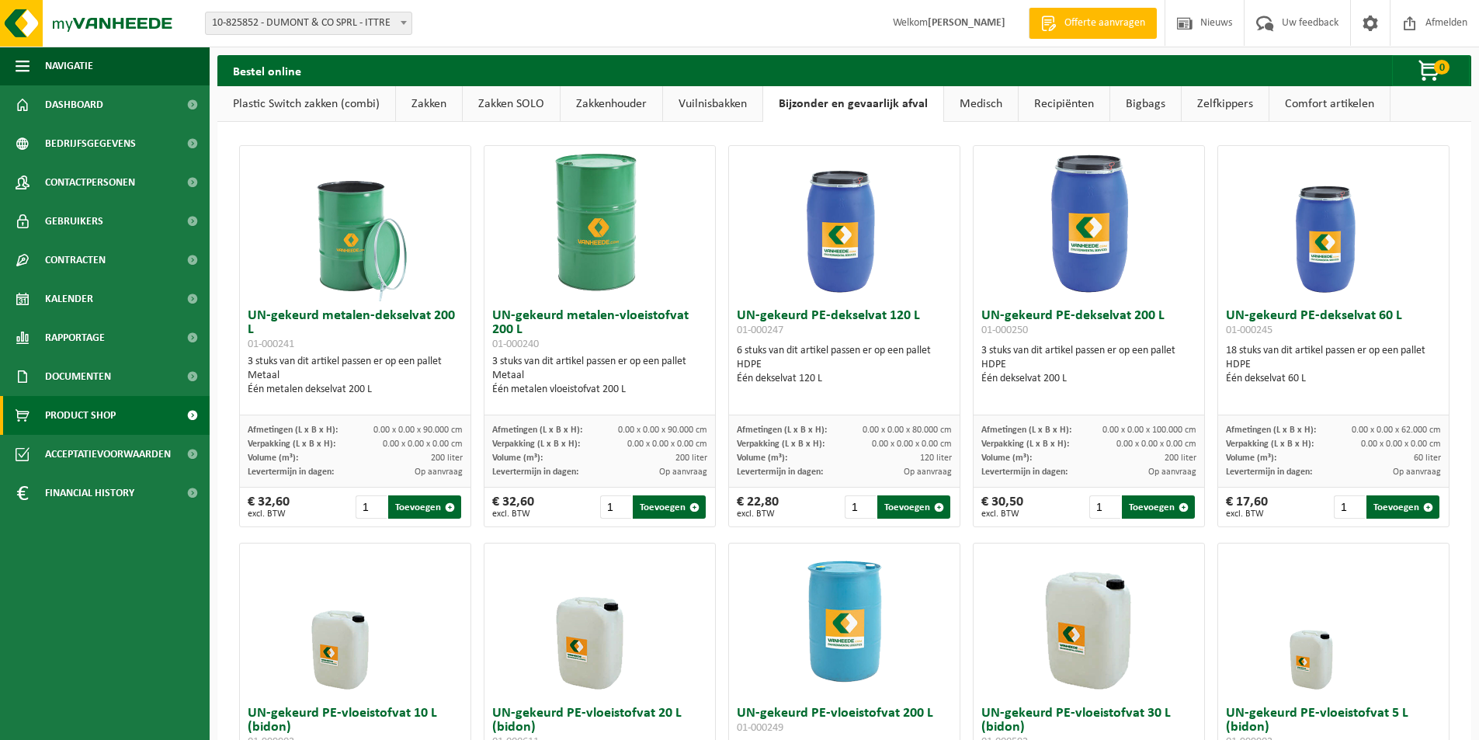
click at [700, 101] on link "Vuilnisbakken" at bounding box center [712, 104] width 99 height 36
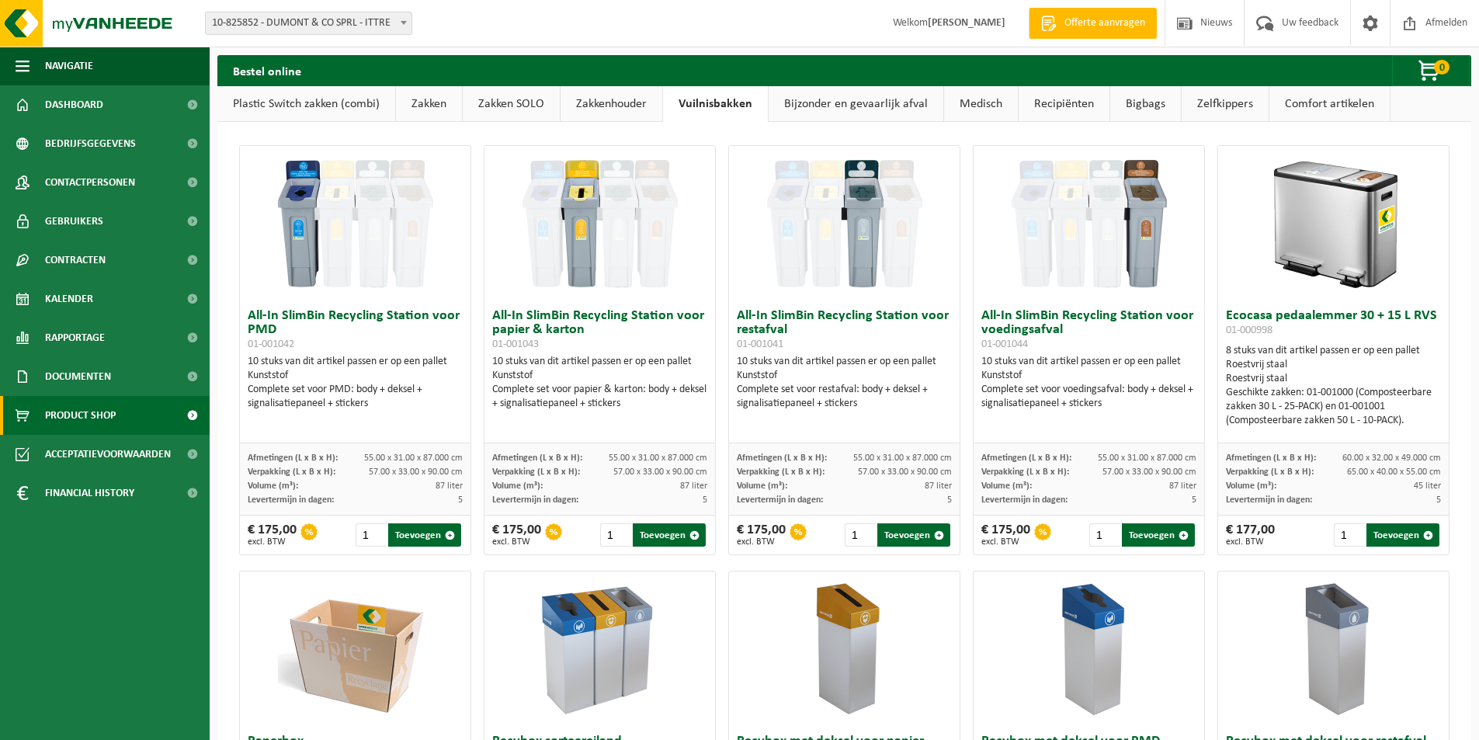
click at [628, 101] on link "Zakkenhouder" at bounding box center [612, 104] width 102 height 36
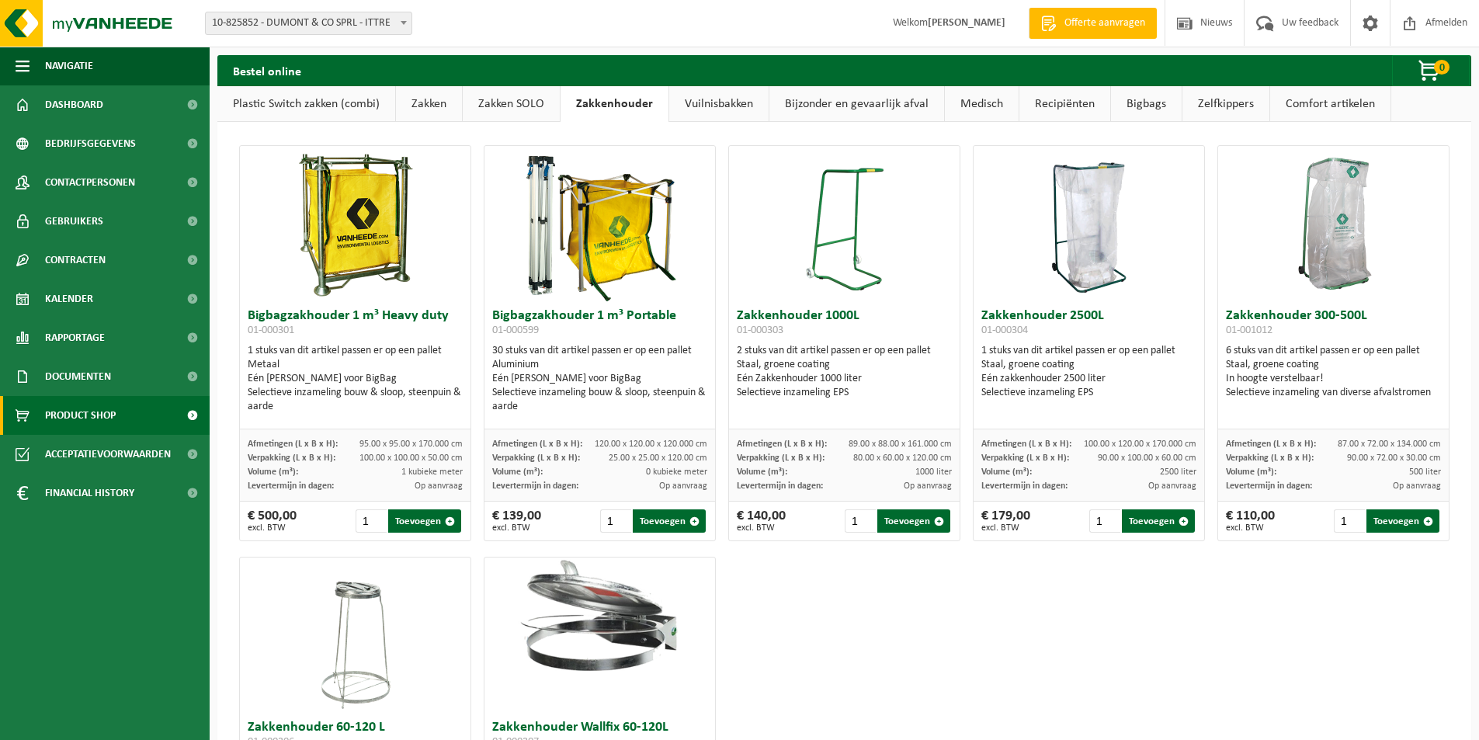
click at [515, 101] on link "Zakken SOLO" at bounding box center [511, 104] width 97 height 36
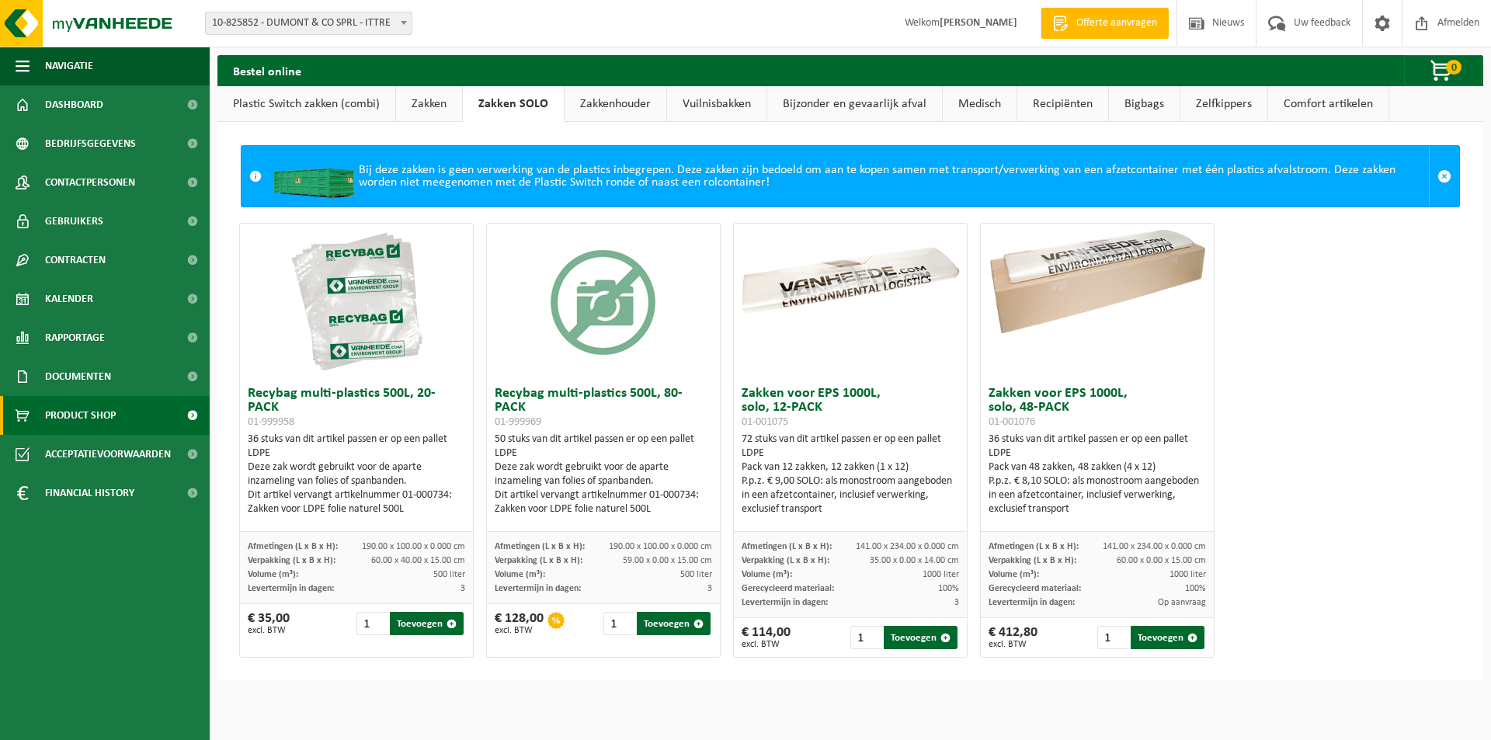
click at [432, 107] on link "Zakken" at bounding box center [429, 104] width 66 height 36
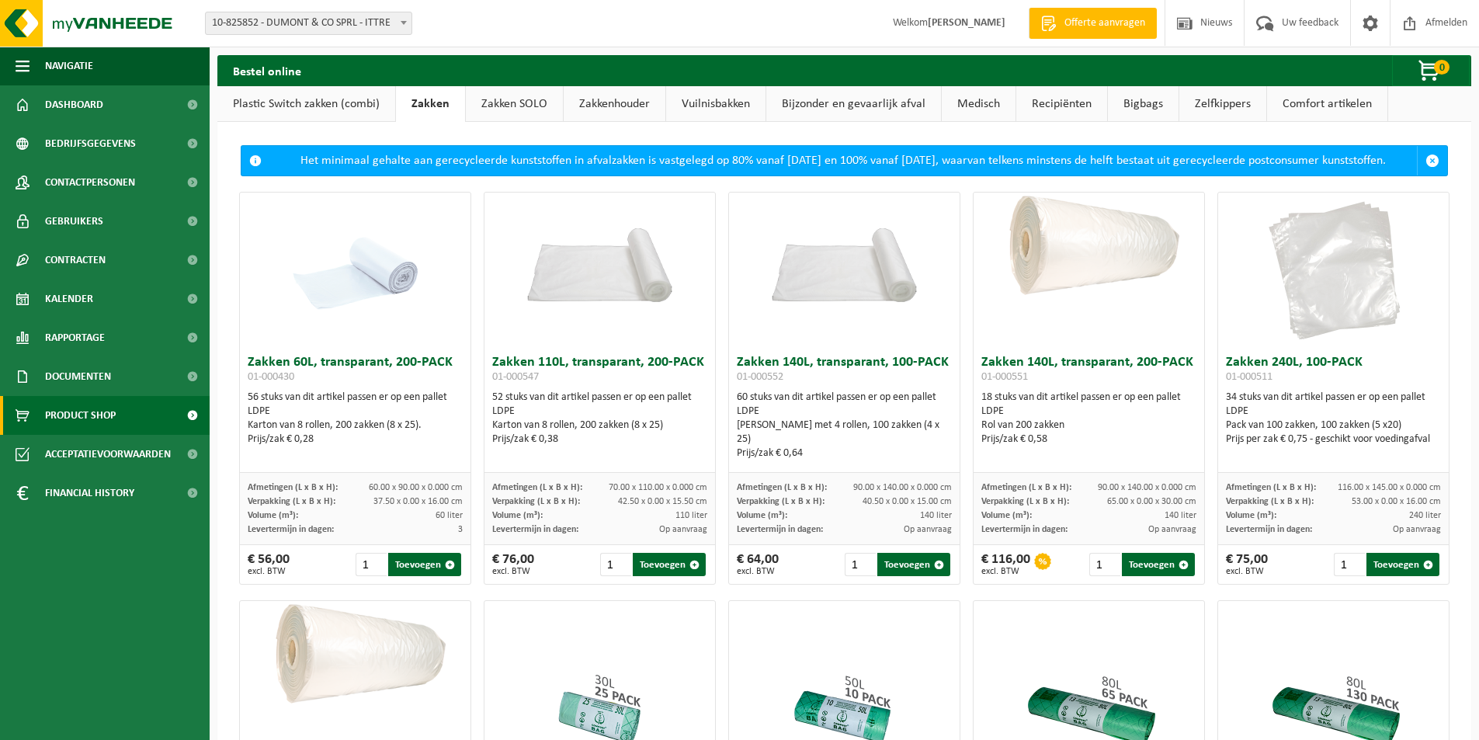
click at [331, 103] on link "Plastic Switch zakken (combi)" at bounding box center [306, 104] width 178 height 36
